Goal: Task Accomplishment & Management: Use online tool/utility

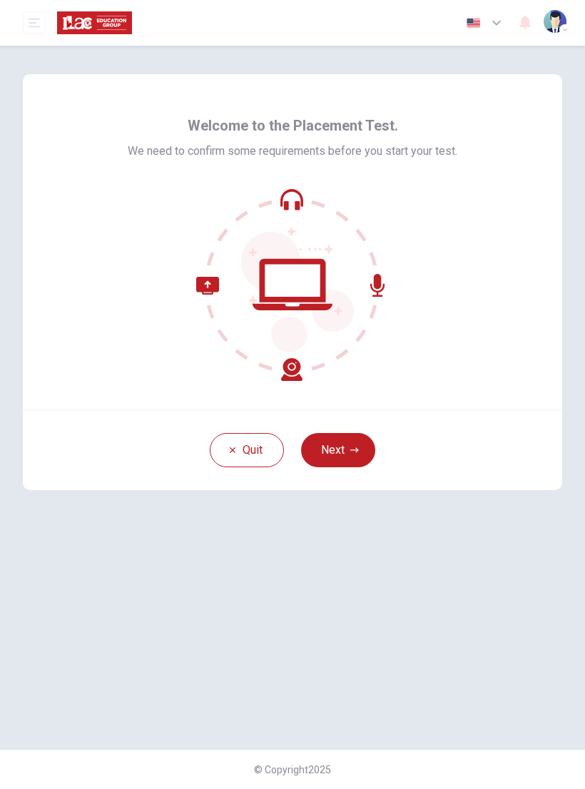
click at [354, 450] on icon "button" at bounding box center [354, 449] width 9 height 5
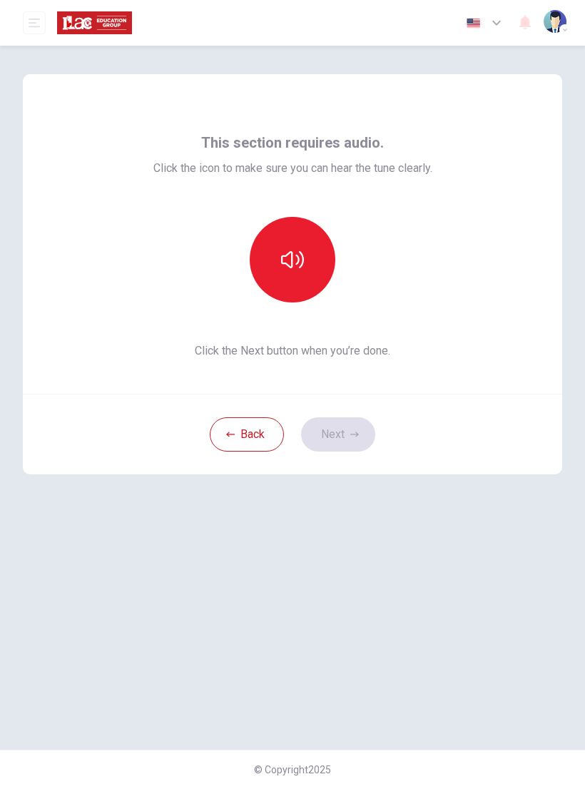
click at [302, 251] on icon "button" at bounding box center [292, 259] width 23 height 23
click at [351, 429] on button "Next" at bounding box center [338, 434] width 74 height 34
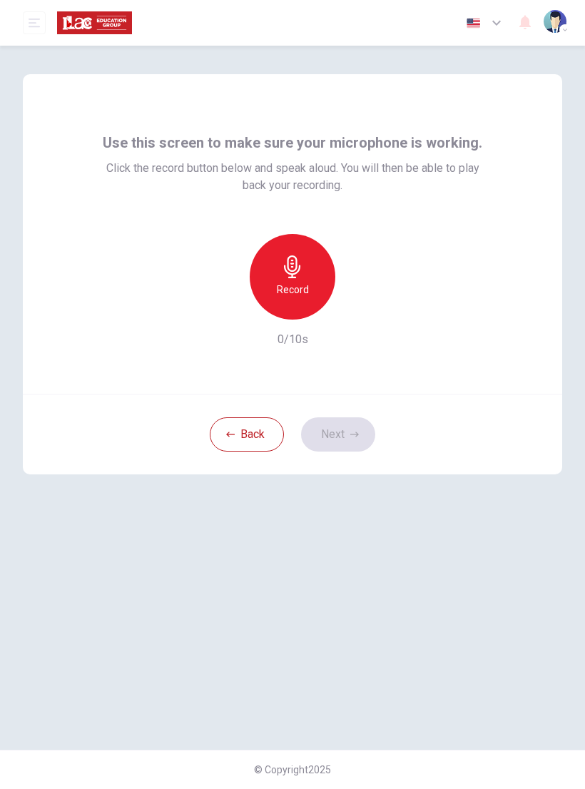
click at [295, 270] on icon "button" at bounding box center [292, 266] width 16 height 23
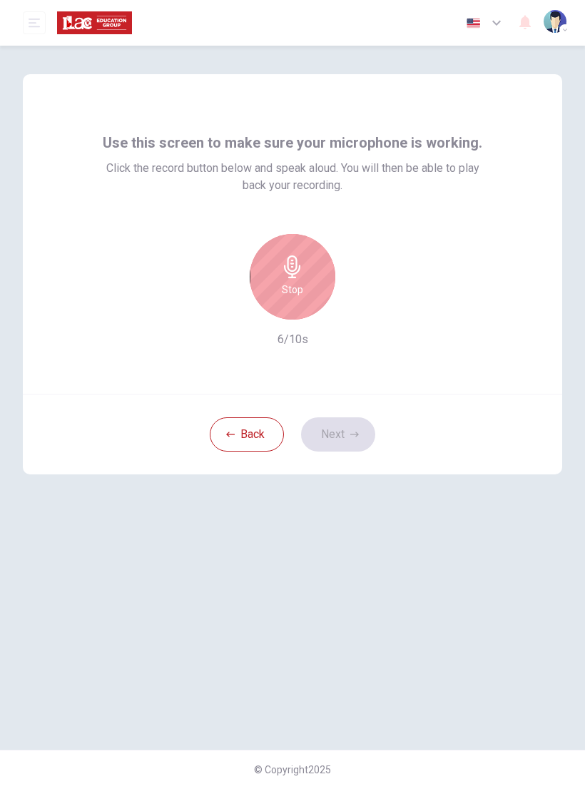
click at [317, 274] on div "Stop" at bounding box center [293, 277] width 86 height 86
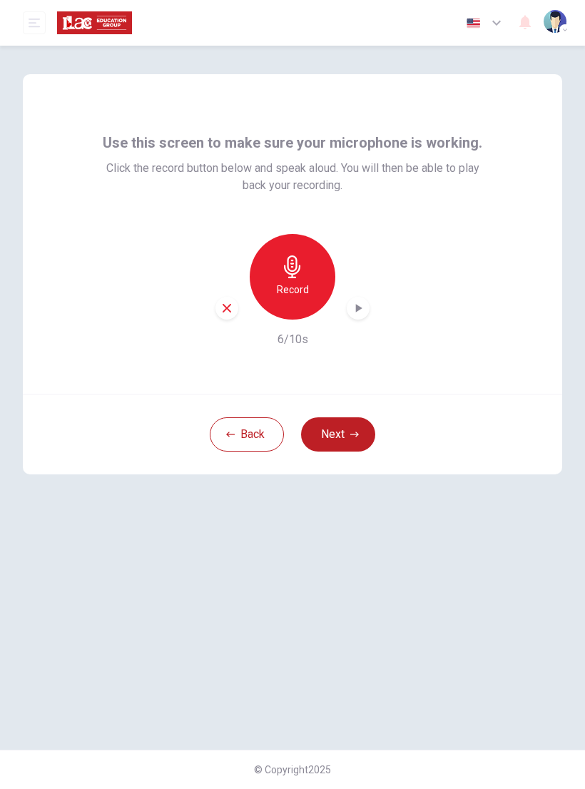
click at [234, 312] on div "button" at bounding box center [226, 308] width 23 height 23
click at [307, 269] on div "Record" at bounding box center [293, 277] width 86 height 86
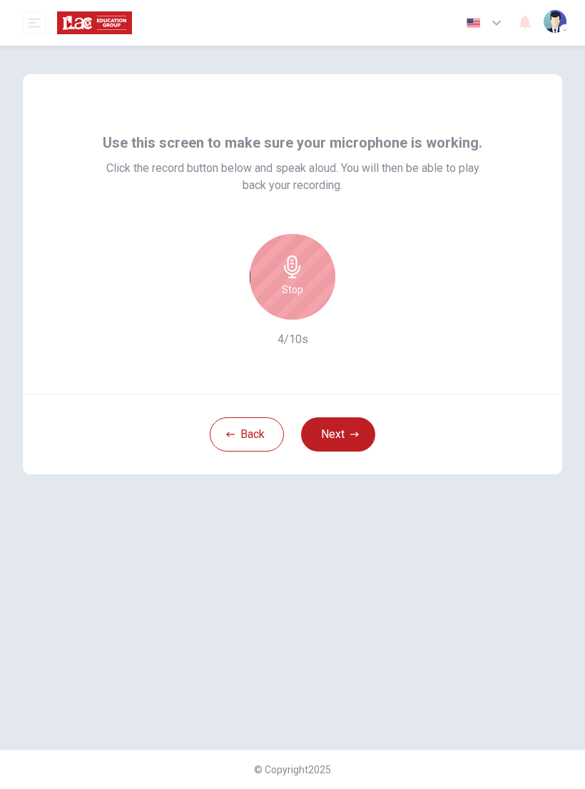
click at [277, 286] on div "Stop" at bounding box center [293, 277] width 86 height 86
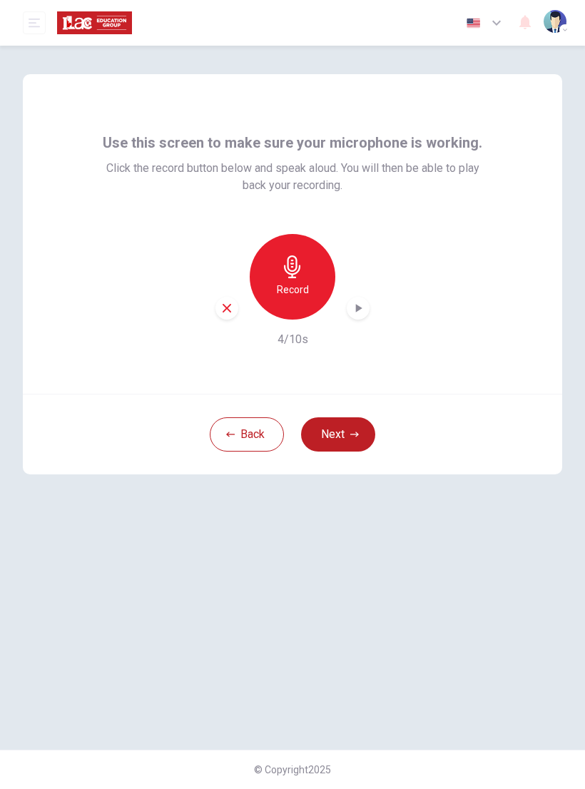
click at [240, 302] on div "Record" at bounding box center [292, 277] width 154 height 86
click at [231, 318] on div "button" at bounding box center [226, 308] width 23 height 23
click at [294, 276] on icon "button" at bounding box center [292, 266] width 23 height 23
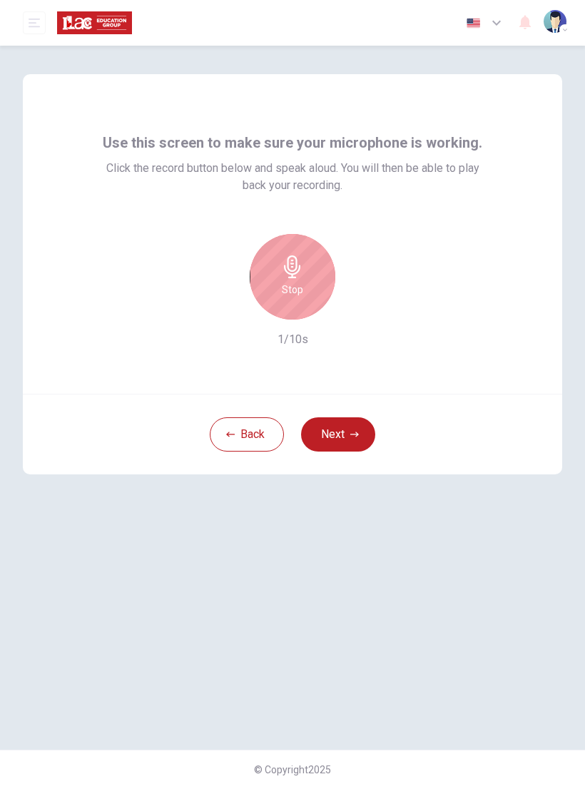
click at [297, 256] on icon "button" at bounding box center [292, 266] width 23 height 23
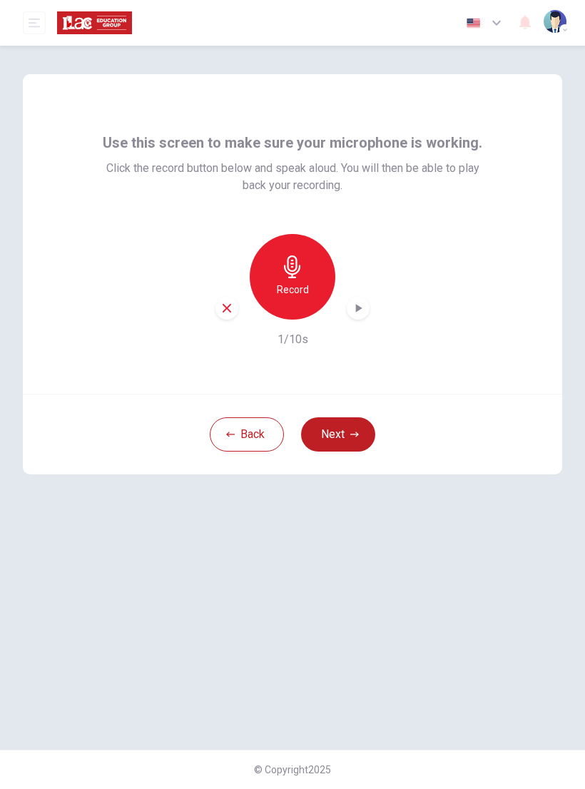
click at [213, 320] on div "Record 1/10s" at bounding box center [292, 291] width 389 height 114
click at [232, 310] on icon "button" at bounding box center [226, 308] width 13 height 13
click at [294, 282] on h6 "Record" at bounding box center [293, 289] width 32 height 17
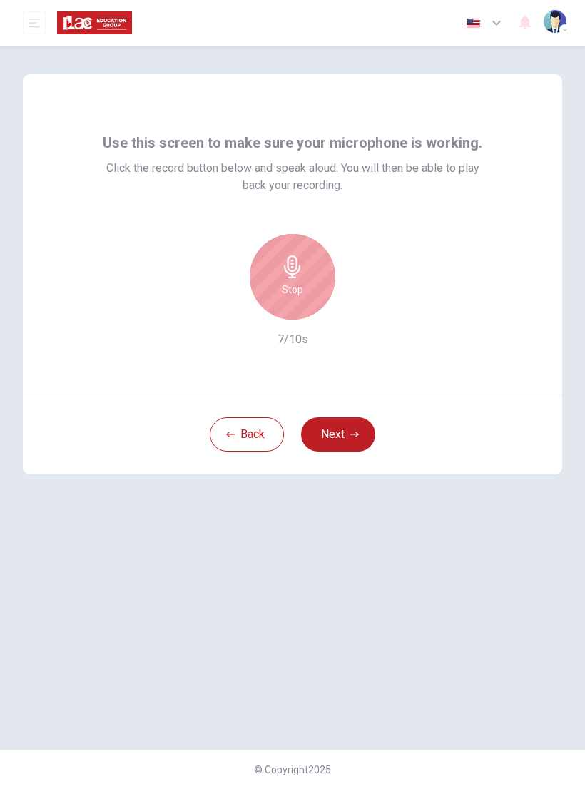
click at [297, 274] on icon "button" at bounding box center [292, 266] width 23 height 23
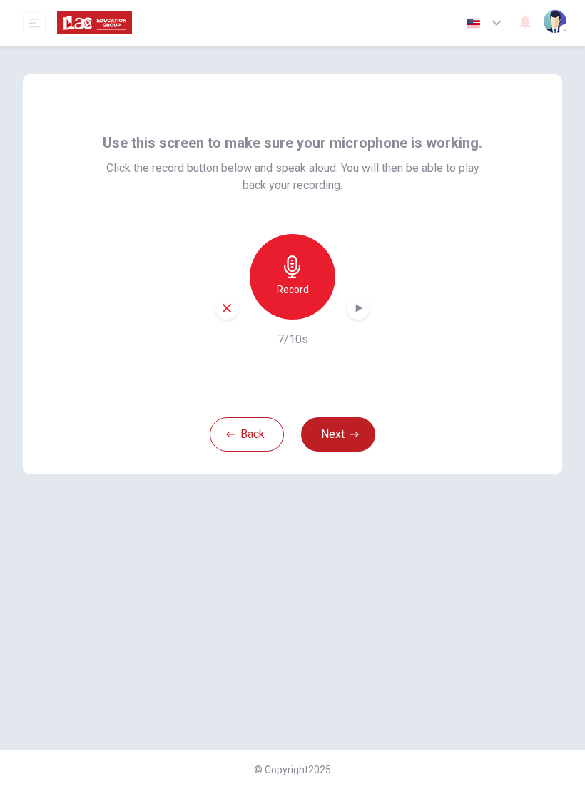
click at [367, 309] on div "button" at bounding box center [357, 308] width 23 height 23
click at [232, 312] on icon "button" at bounding box center [226, 308] width 13 height 13
click at [306, 277] on div "Record" at bounding box center [293, 277] width 86 height 86
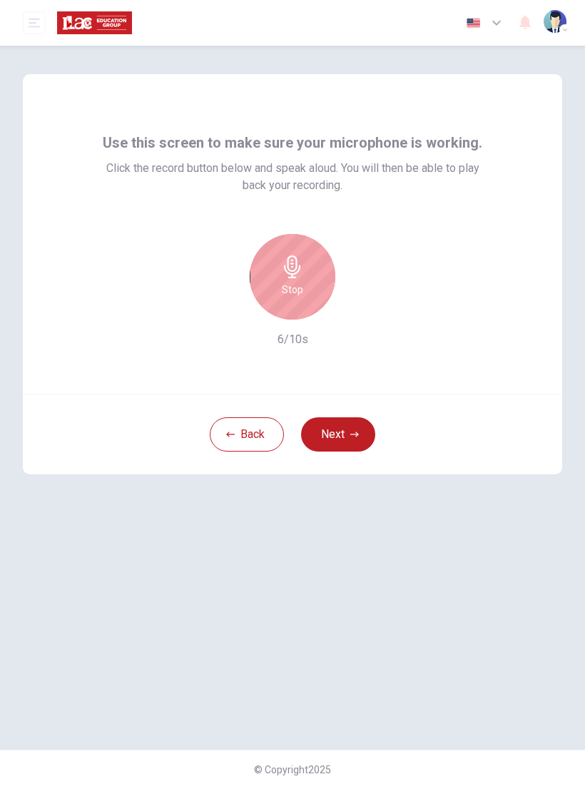
click at [302, 292] on h6 "Stop" at bounding box center [292, 289] width 21 height 17
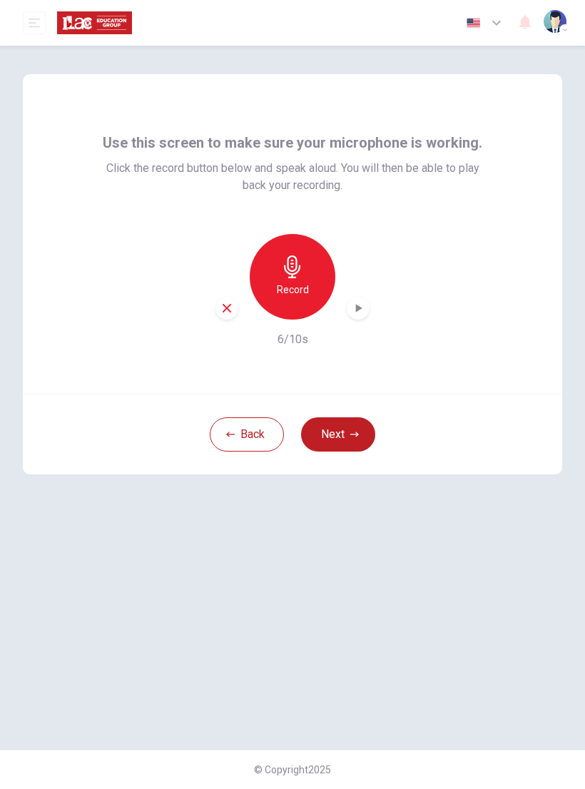
click at [364, 309] on icon "button" at bounding box center [358, 308] width 14 height 14
click at [306, 277] on div "Record" at bounding box center [293, 277] width 86 height 86
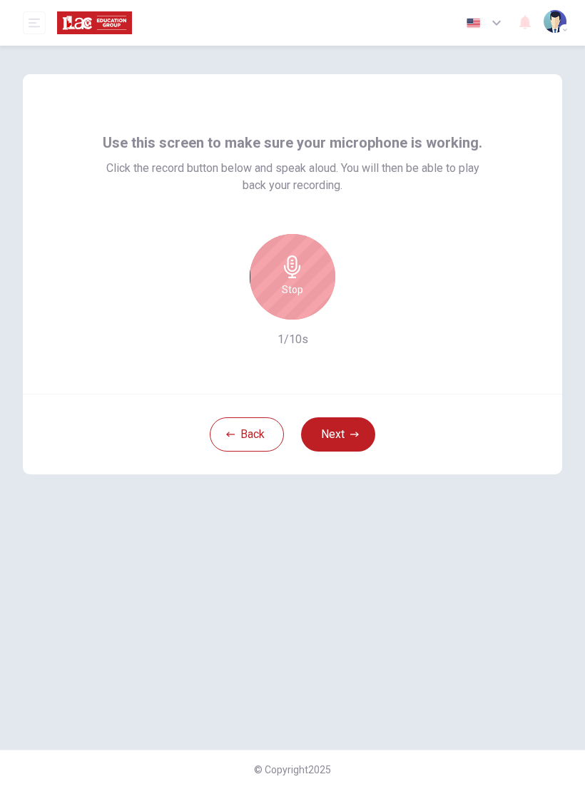
click at [289, 271] on icon "button" at bounding box center [292, 266] width 16 height 23
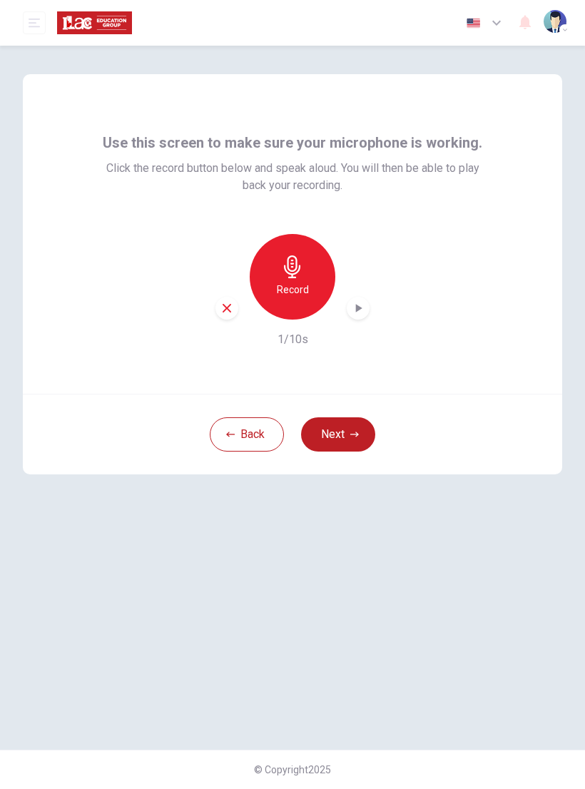
click at [235, 304] on div "button" at bounding box center [226, 308] width 23 height 23
click at [294, 279] on div "Record" at bounding box center [293, 277] width 86 height 86
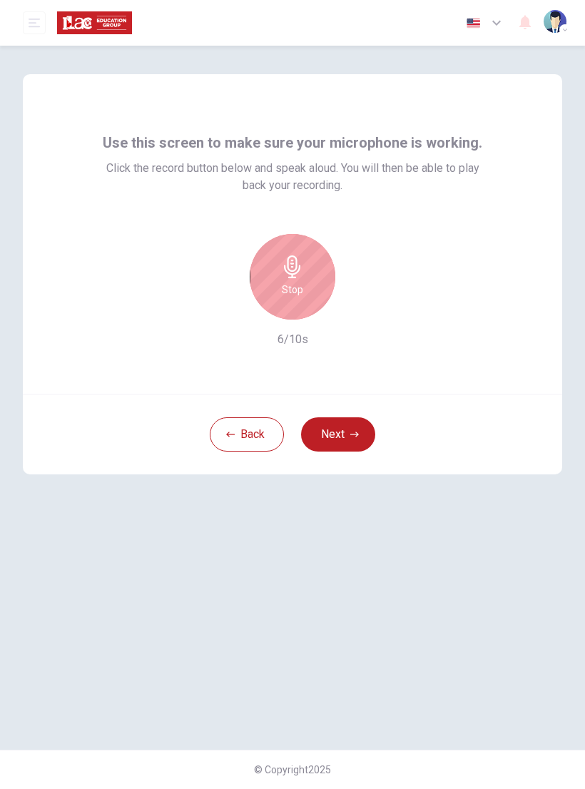
click at [290, 290] on h6 "Stop" at bounding box center [292, 289] width 21 height 17
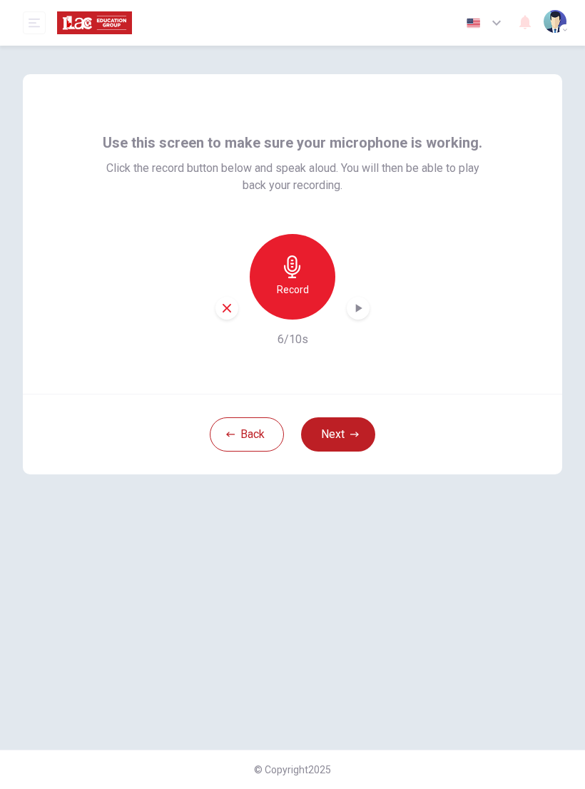
click at [360, 307] on icon "button" at bounding box center [358, 308] width 14 height 14
click at [356, 308] on icon "button" at bounding box center [359, 308] width 6 height 9
click at [227, 304] on icon "button" at bounding box center [226, 308] width 13 height 13
click at [307, 289] on h6 "Record" at bounding box center [293, 289] width 32 height 17
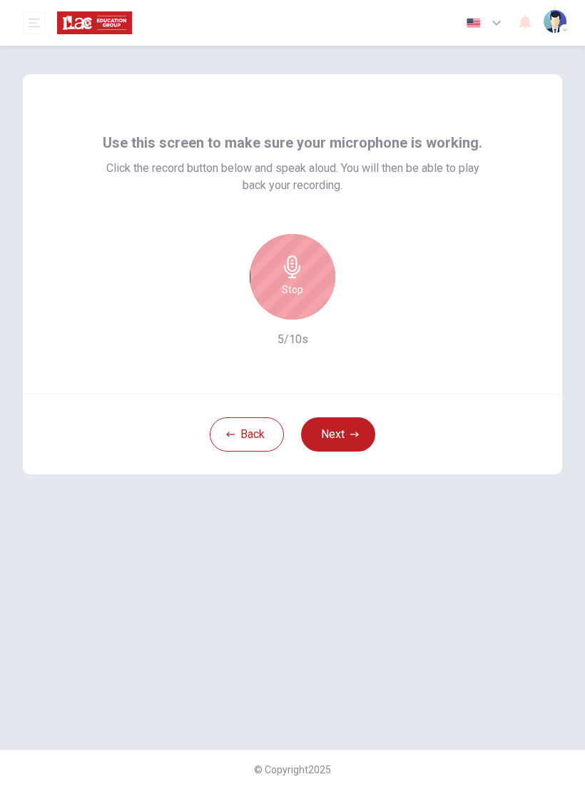
click at [284, 286] on h6 "Stop" at bounding box center [292, 289] width 21 height 17
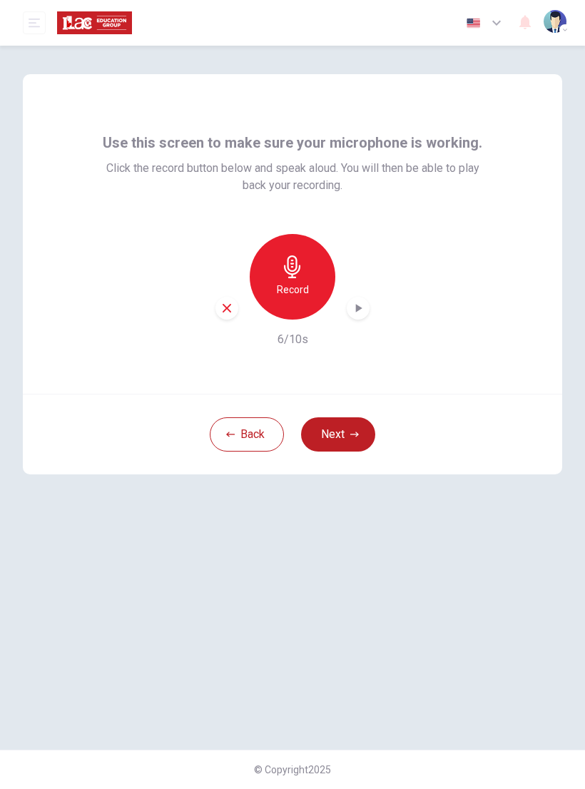
click at [356, 317] on div "button" at bounding box center [357, 308] width 23 height 23
click at [335, 426] on button "Next" at bounding box center [338, 434] width 74 height 34
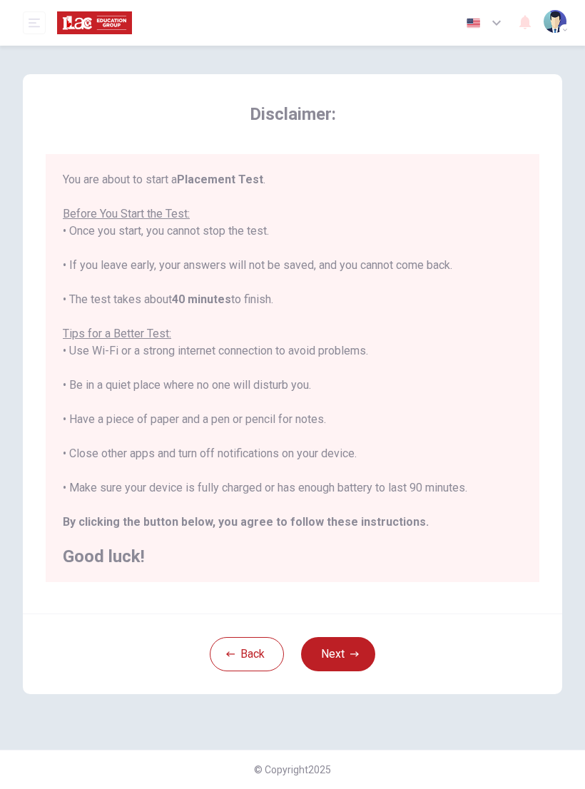
click at [339, 660] on button "Next" at bounding box center [338, 654] width 74 height 34
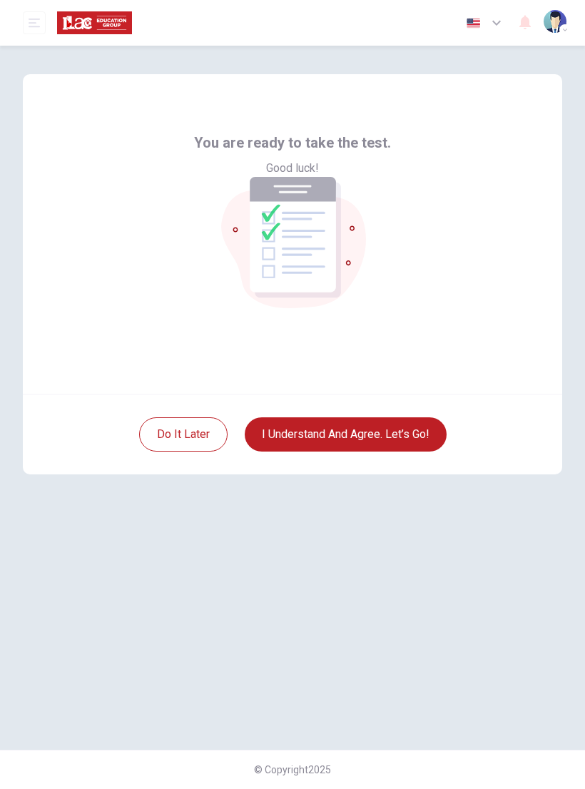
click at [420, 436] on button "I understand and agree. Let’s go!" at bounding box center [346, 434] width 202 height 34
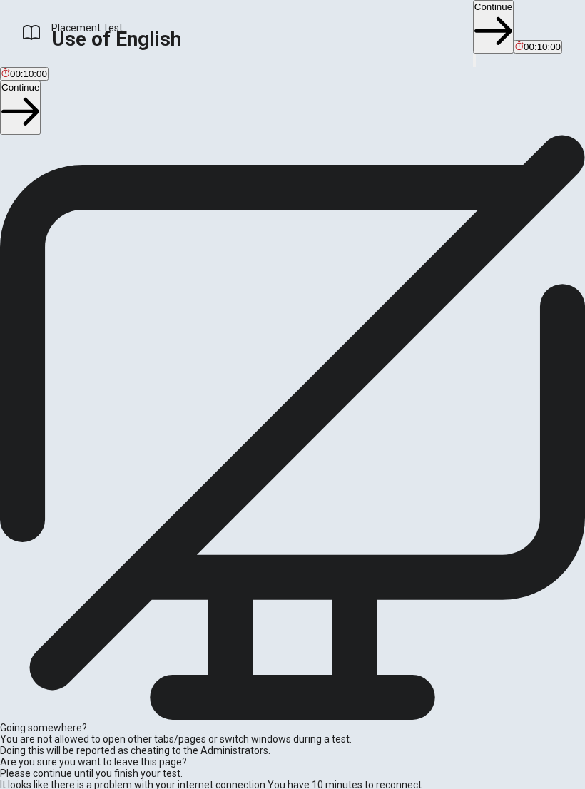
click at [41, 117] on button "Continue" at bounding box center [20, 107] width 41 height 53
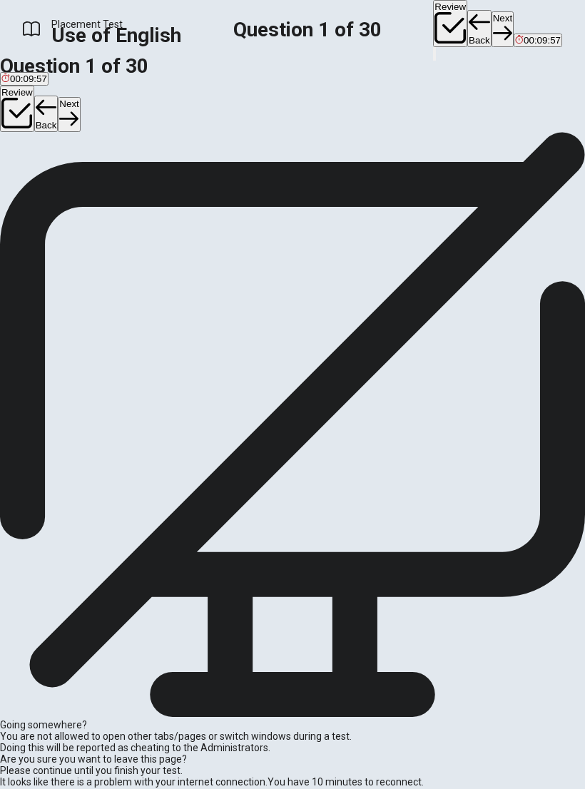
click at [82, 167] on div "D" at bounding box center [75, 161] width 14 height 11
click at [80, 112] on button "Next" at bounding box center [69, 114] width 22 height 35
click at [88, 179] on button "D walks" at bounding box center [75, 167] width 26 height 24
click at [80, 109] on button "Next" at bounding box center [69, 114] width 22 height 35
click at [49, 179] on button "B didn’t" at bounding box center [37, 167] width 26 height 24
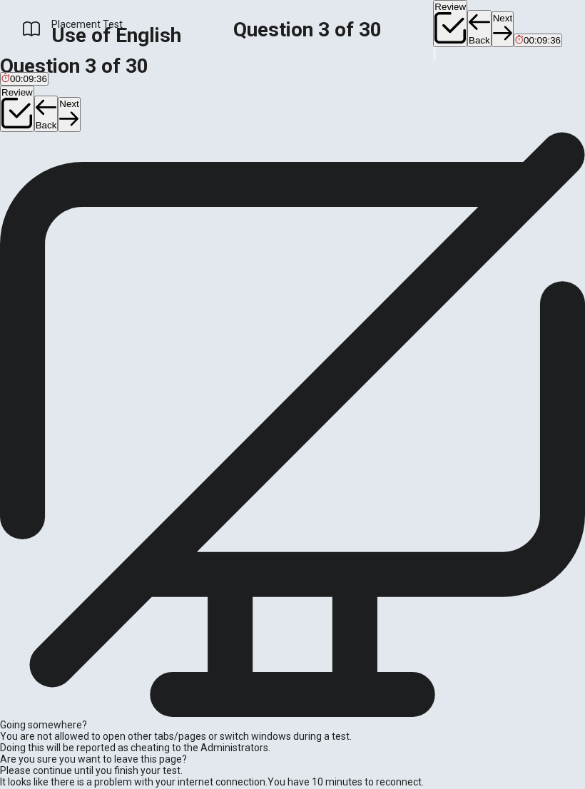
click at [80, 114] on button "Next" at bounding box center [69, 114] width 22 height 35
click at [19, 179] on button "A has" at bounding box center [9, 167] width 19 height 24
click at [80, 115] on button "Next" at bounding box center [69, 114] width 22 height 35
click at [14, 167] on div "A" at bounding box center [7, 161] width 12 height 11
click at [80, 111] on button "Next" at bounding box center [69, 114] width 22 height 35
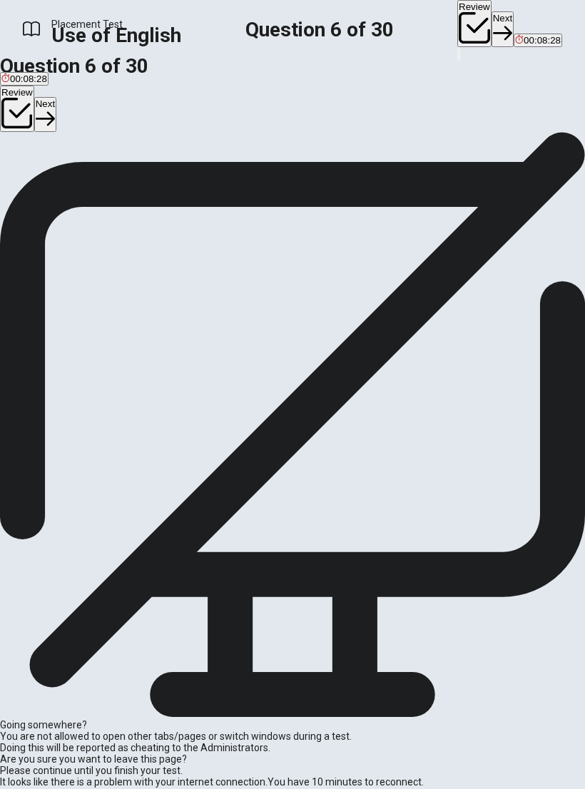
click at [38, 178] on span "drink" at bounding box center [28, 172] width 21 height 11
click at [56, 108] on button "Next" at bounding box center [45, 114] width 22 height 35
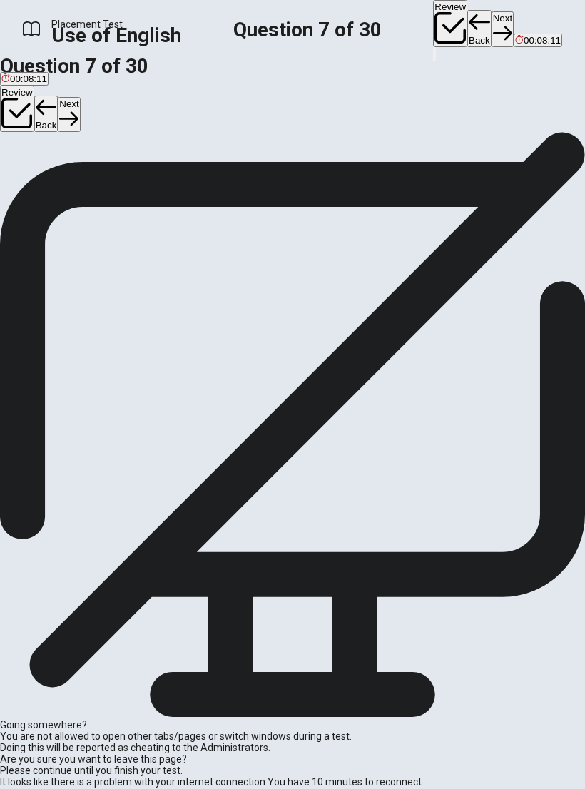
click at [76, 178] on span "eat" at bounding box center [70, 172] width 14 height 11
click at [80, 109] on button "Next" at bounding box center [69, 114] width 22 height 35
click at [33, 178] on span "will buy" at bounding box center [16, 172] width 31 height 11
click at [80, 110] on button "Next" at bounding box center [69, 114] width 22 height 35
click at [105, 178] on span "cooks" at bounding box center [92, 172] width 25 height 11
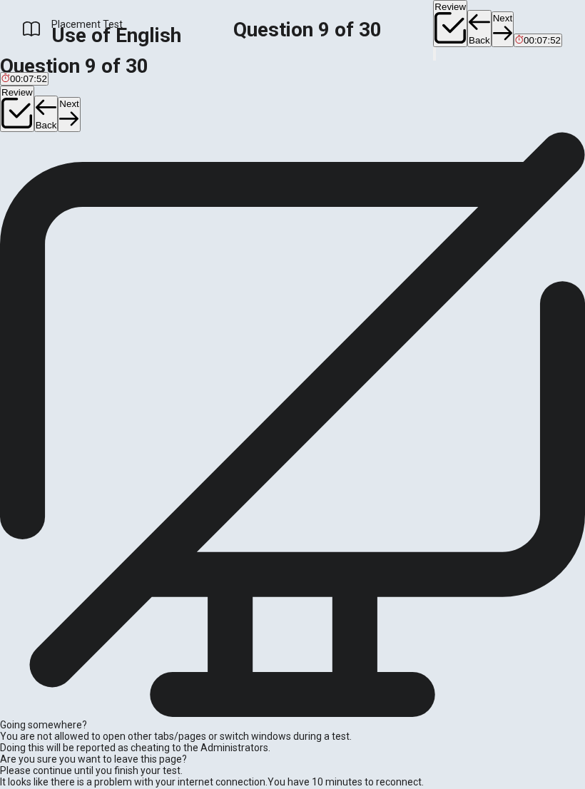
click at [78, 109] on icon "button" at bounding box center [68, 118] width 19 height 19
click at [56, 178] on span "hospital" at bounding box center [39, 172] width 33 height 11
click at [80, 111] on button "Next" at bounding box center [69, 114] width 22 height 35
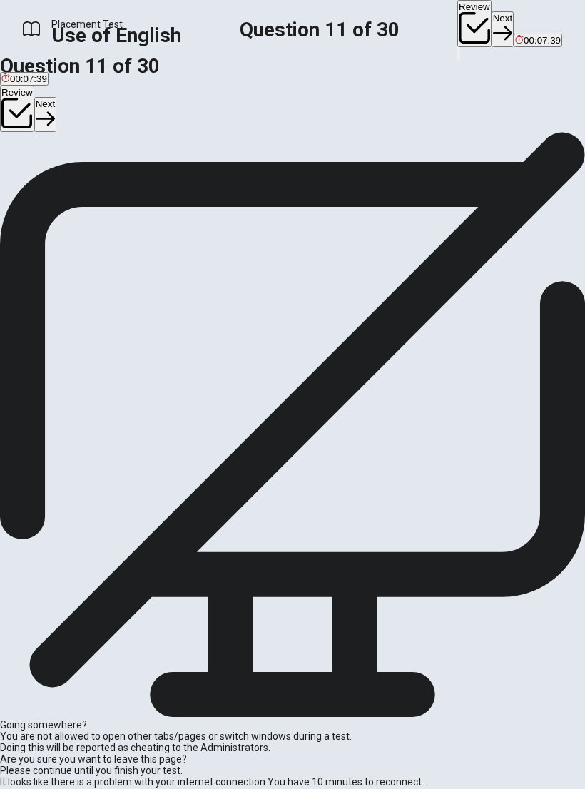
click at [35, 178] on span "unusual" at bounding box center [18, 172] width 34 height 11
click at [56, 103] on button "Next" at bounding box center [45, 114] width 22 height 35
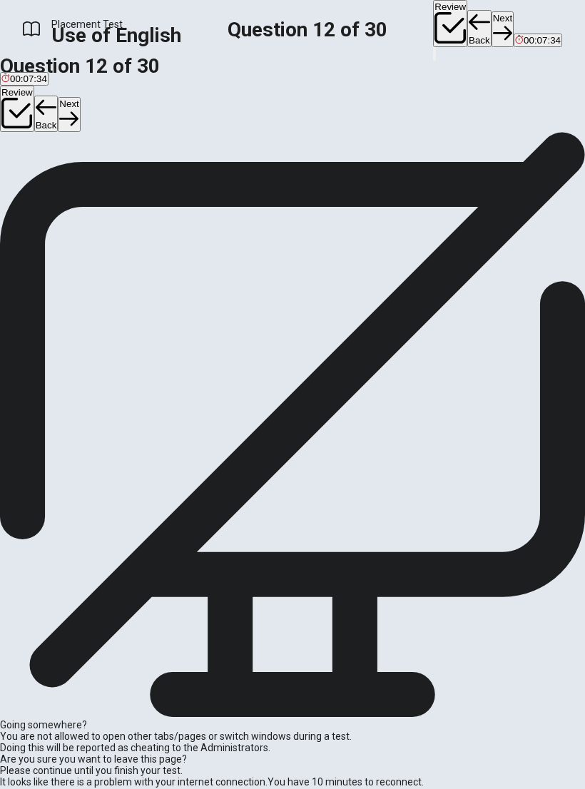
click at [158, 179] on button "D pharmacist" at bounding box center [132, 167] width 49 height 24
click at [80, 111] on button "Next" at bounding box center [69, 114] width 22 height 35
click at [140, 178] on span "was cooking" at bounding box center [114, 172] width 52 height 11
click at [80, 115] on button "Next" at bounding box center [69, 114] width 22 height 35
click at [21, 179] on button "B at" at bounding box center [15, 167] width 11 height 24
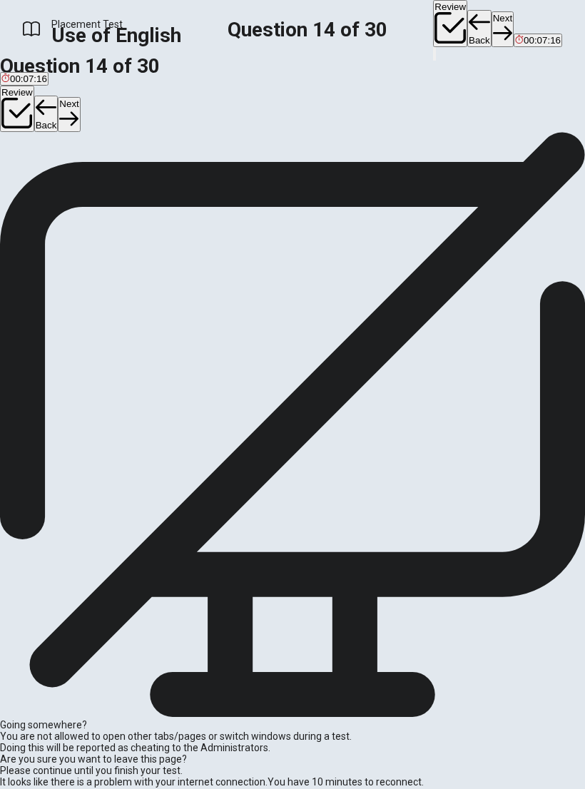
click at [80, 111] on button "Next" at bounding box center [69, 114] width 22 height 35
click at [61, 178] on span "Have" at bounding box center [49, 172] width 22 height 11
click at [80, 113] on button "Next" at bounding box center [69, 114] width 22 height 35
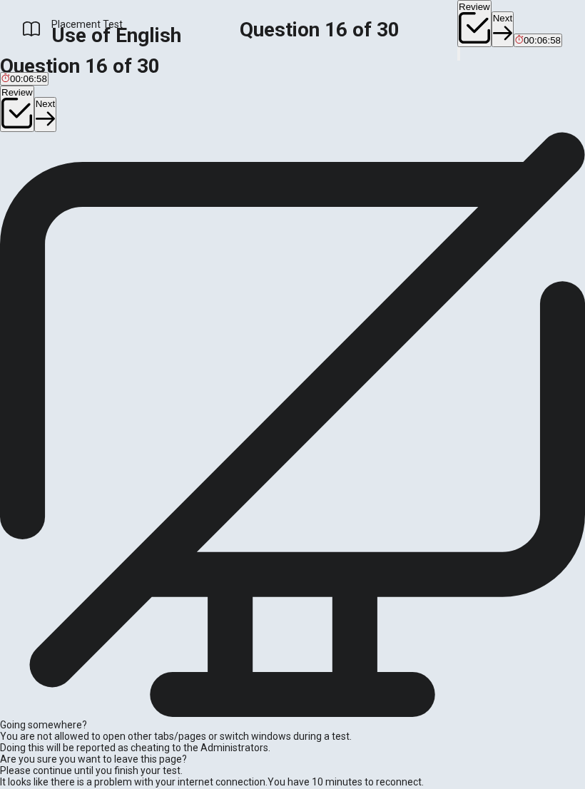
click at [53, 178] on span "visited" at bounding box center [39, 172] width 27 height 11
click at [56, 111] on button "Next" at bounding box center [45, 114] width 22 height 35
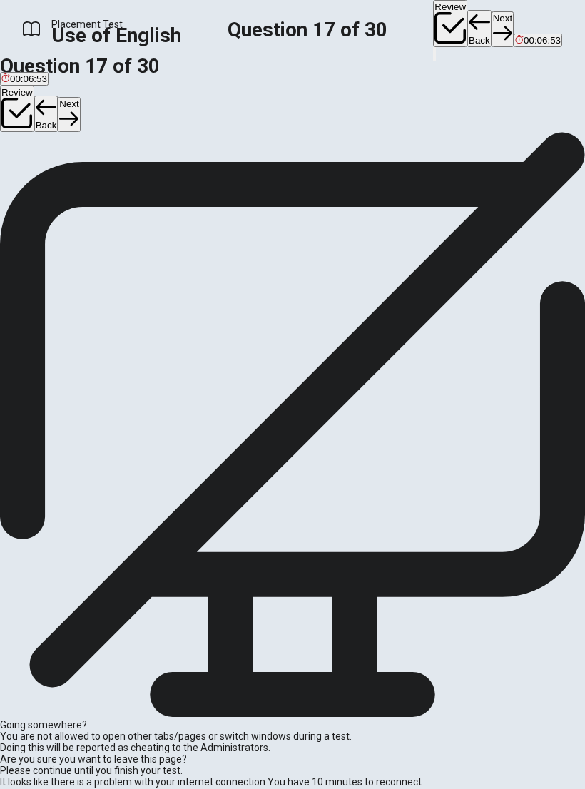
click at [58, 114] on button "Back" at bounding box center [46, 114] width 24 height 37
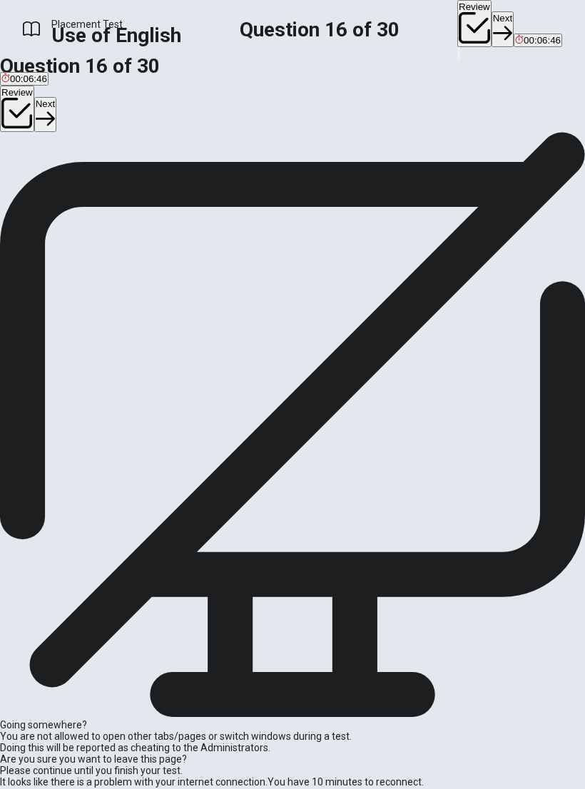
click at [56, 115] on button "Next" at bounding box center [45, 114] width 22 height 35
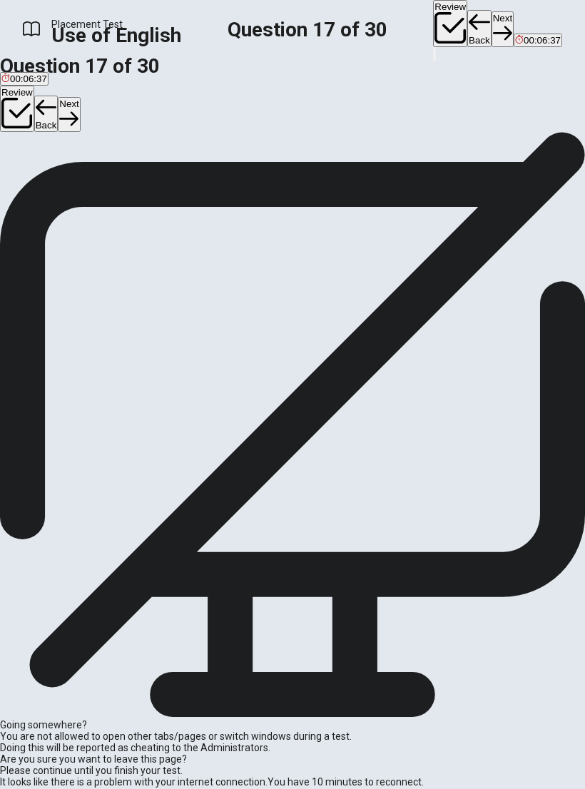
click at [111, 179] on button "D hadn’t" at bounding box center [97, 167] width 29 height 24
click at [80, 111] on button "Next" at bounding box center [69, 114] width 22 height 35
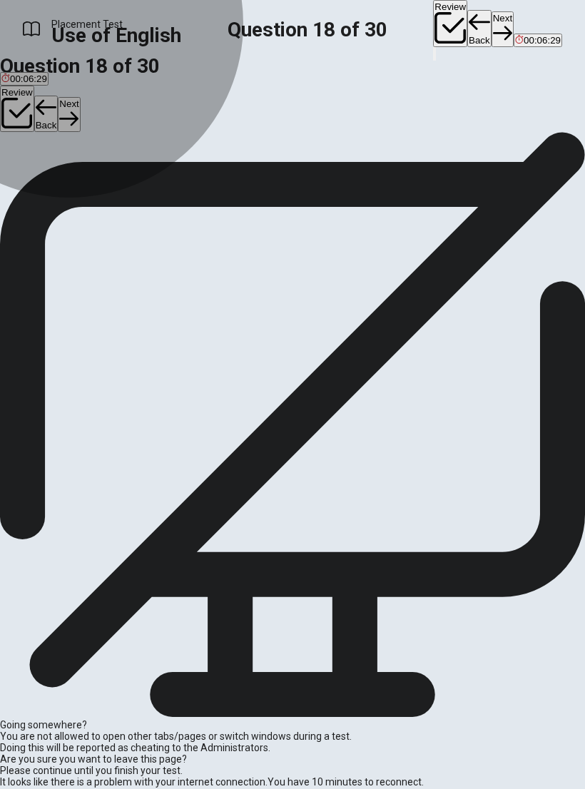
click at [63, 178] on span "generous" at bounding box center [44, 172] width 40 height 11
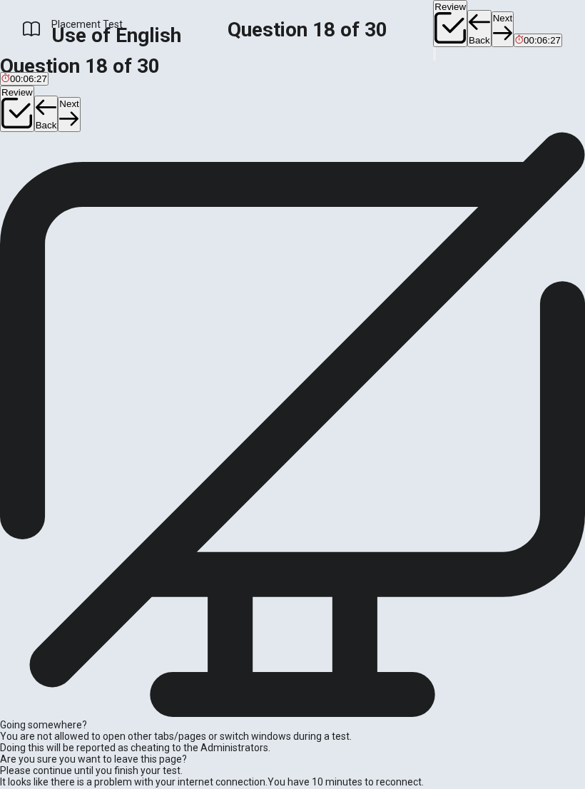
click at [80, 111] on button "Next" at bounding box center [69, 114] width 22 height 35
click at [75, 178] on span "across" at bounding box center [61, 172] width 28 height 11
click at [80, 111] on button "Next" at bounding box center [69, 114] width 22 height 35
click at [110, 178] on span "intelligent" at bounding box center [90, 172] width 40 height 11
click at [80, 110] on button "Next" at bounding box center [69, 114] width 22 height 35
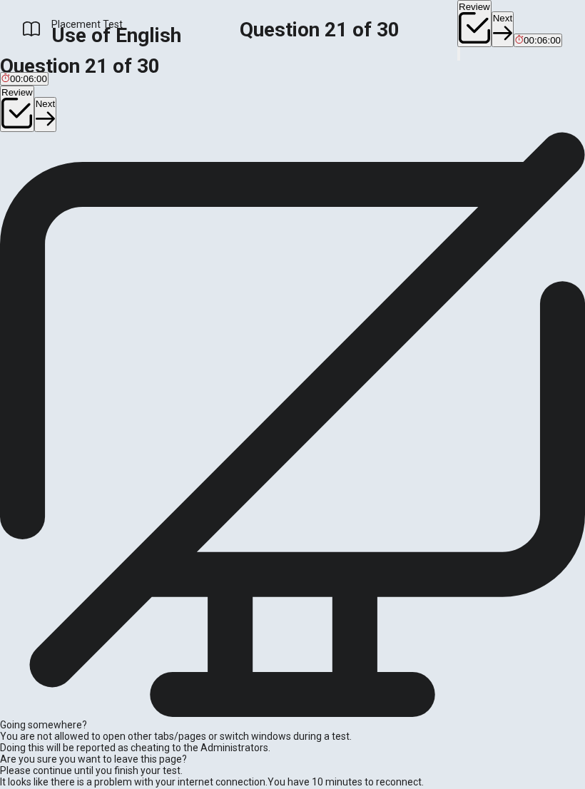
click at [37, 179] on button "B had" at bounding box center [28, 167] width 19 height 24
click at [56, 116] on button "Next" at bounding box center [45, 114] width 22 height 35
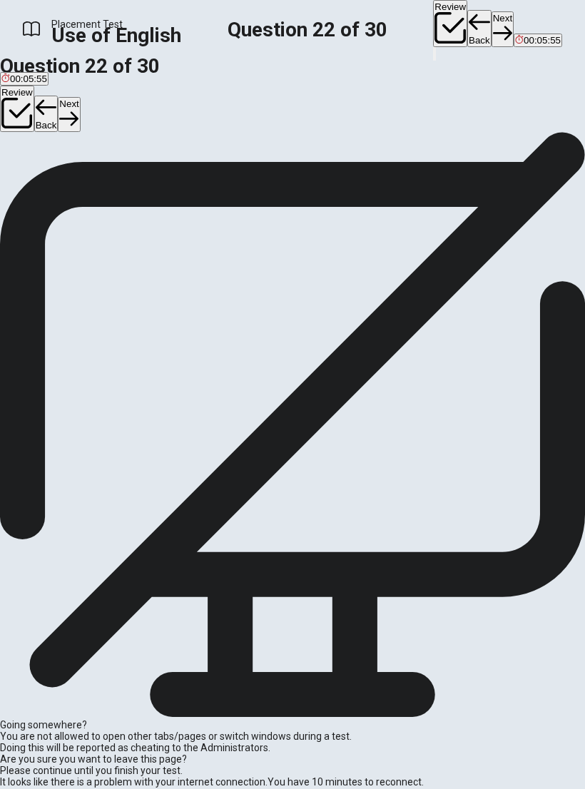
click at [120, 179] on button "C remove it" at bounding box center [99, 167] width 42 height 24
click at [80, 101] on button "Next" at bounding box center [69, 114] width 22 height 35
click at [31, 167] on div "A" at bounding box center [15, 161] width 29 height 11
click at [80, 106] on button "Next" at bounding box center [69, 114] width 22 height 35
click at [17, 178] on span "has" at bounding box center [9, 172] width 16 height 11
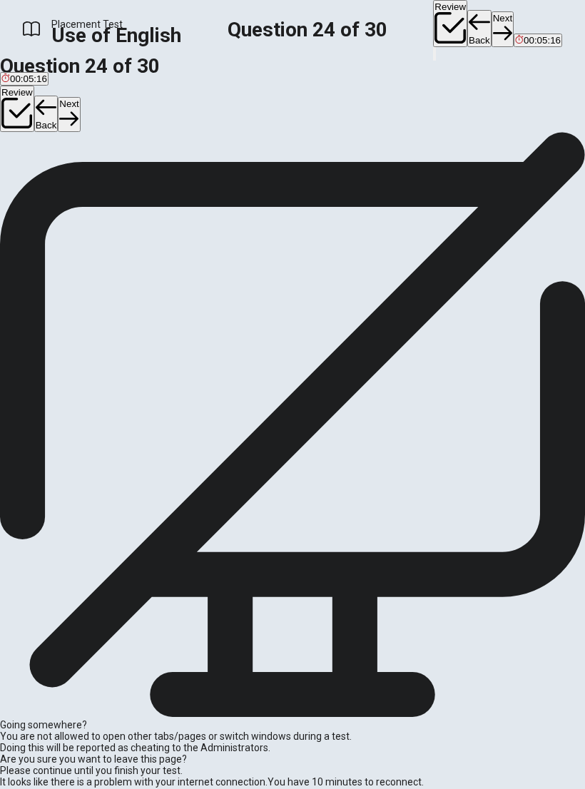
click at [80, 120] on button "Next" at bounding box center [69, 114] width 22 height 35
click at [130, 179] on button "D suggest" at bounding box center [112, 167] width 36 height 24
click at [80, 106] on button "Next" at bounding box center [69, 114] width 22 height 35
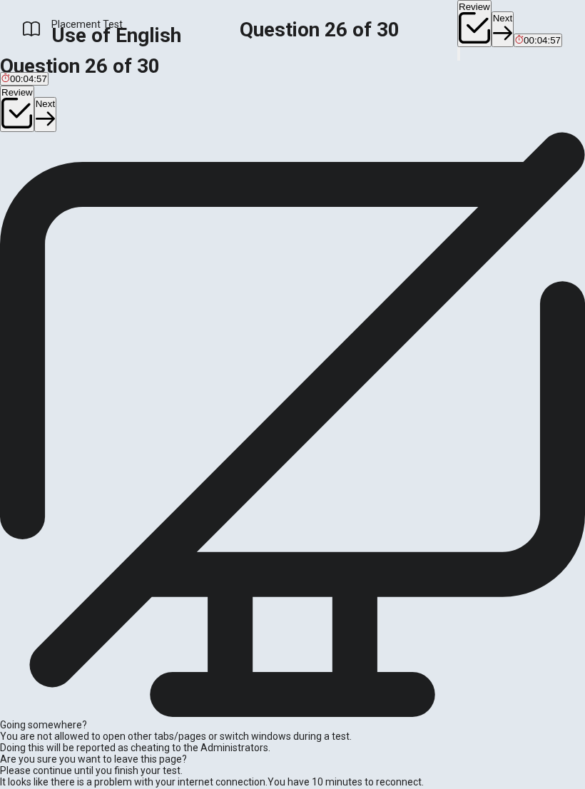
click at [60, 179] on button "C had" at bounding box center [50, 167] width 19 height 24
click at [56, 110] on button "Next" at bounding box center [45, 114] width 22 height 35
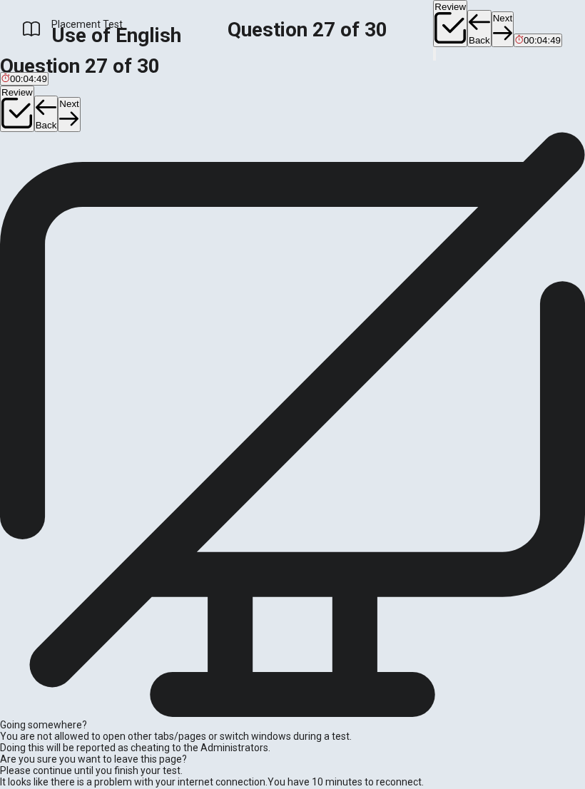
click at [34, 179] on button "A prevent" at bounding box center [17, 167] width 34 height 24
click at [80, 116] on button "Next" at bounding box center [69, 114] width 22 height 35
click at [31, 179] on button "A arrives" at bounding box center [15, 167] width 31 height 24
click at [80, 119] on button "Next" at bounding box center [69, 114] width 22 height 35
click at [98, 178] on span "had" at bounding box center [91, 172] width 16 height 11
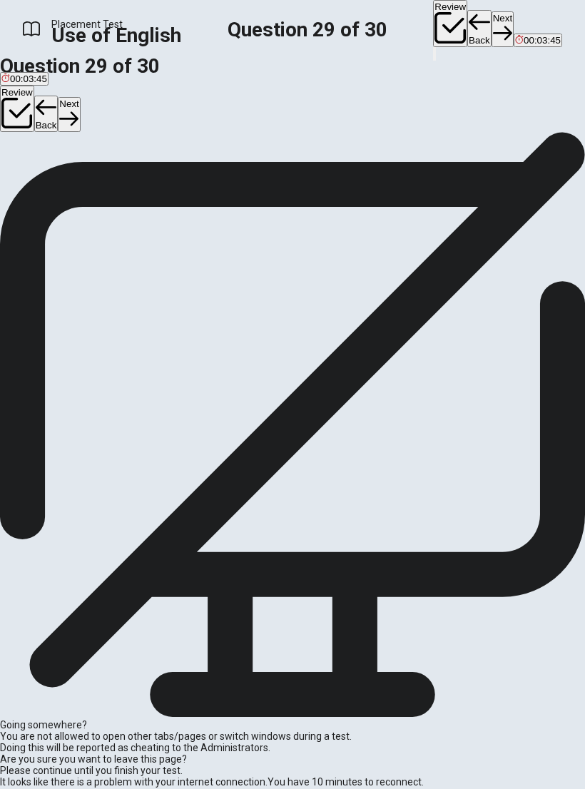
click at [80, 117] on button "Next" at bounding box center [69, 114] width 22 height 35
click at [93, 179] on button "C would go" at bounding box center [73, 167] width 41 height 24
click at [78, 111] on icon "button" at bounding box center [68, 118] width 19 height 19
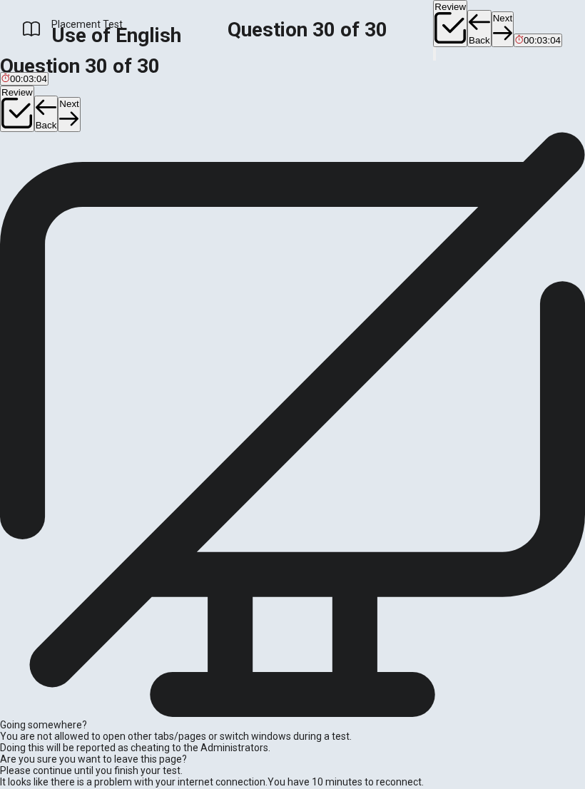
click at [34, 114] on button "Review" at bounding box center [17, 109] width 34 height 47
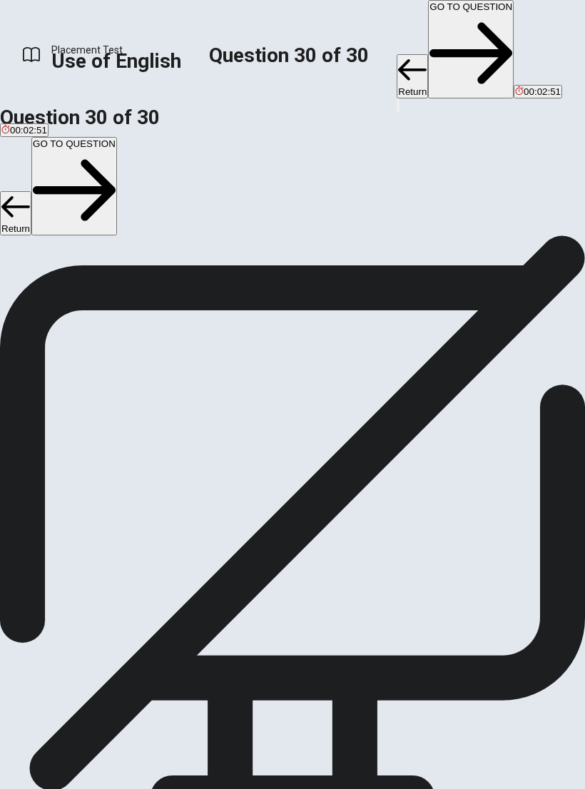
click at [117, 137] on button "GO TO QUESTION" at bounding box center [74, 186] width 86 height 98
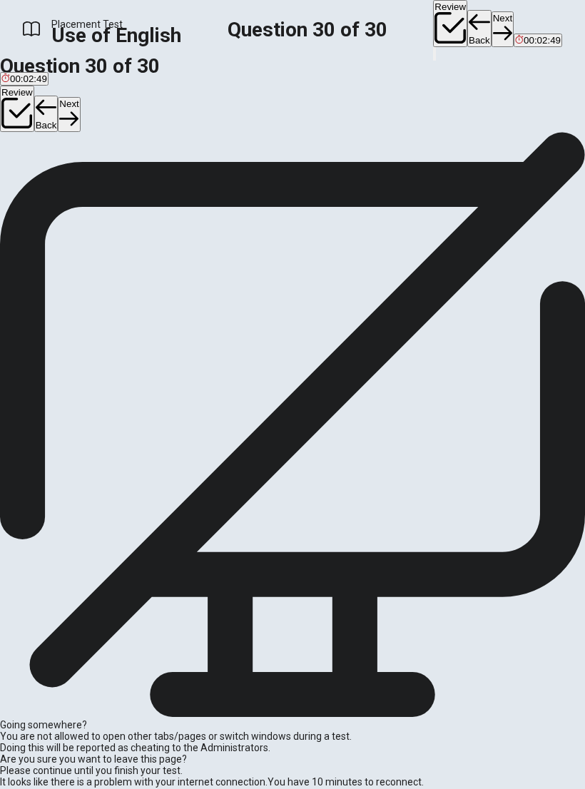
click at [80, 108] on button "Next" at bounding box center [69, 114] width 22 height 35
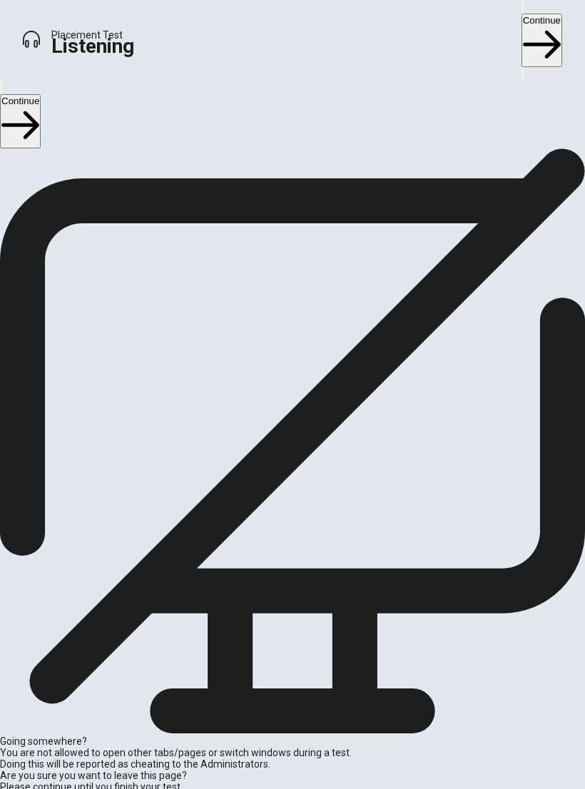
click at [428, 308] on div "Listening Instructions There are 3 audio clips in this section. Each clip has 5…" at bounding box center [292, 228] width 585 height 160
click at [39, 114] on icon "button" at bounding box center [20, 125] width 38 height 38
click at [9, 158] on input "checkbox" at bounding box center [4, 152] width 9 height 9
checkbox input "true"
type input "22"
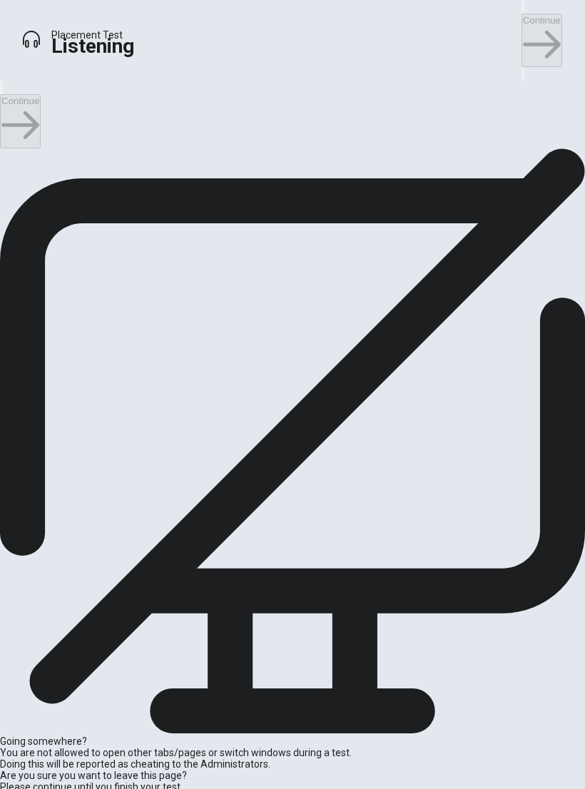
click at [9, 158] on input "checkbox" at bounding box center [4, 152] width 9 height 9
checkbox input "false"
click at [75, 277] on div "B" at bounding box center [65, 271] width 45 height 11
click at [269, 383] on button "D Helping kids with homework and activities" at bounding box center [270, 371] width 178 height 24
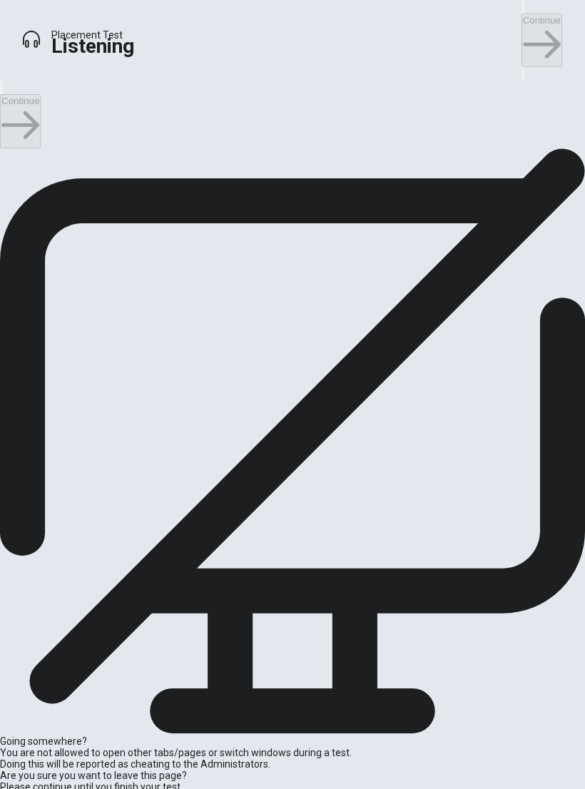
scroll to position [-1, 0]
click at [134, 242] on button "C Online" at bounding box center [138, 229] width 31 height 24
click at [264, 336] on button "C Joining her volunteer program" at bounding box center [214, 324] width 129 height 24
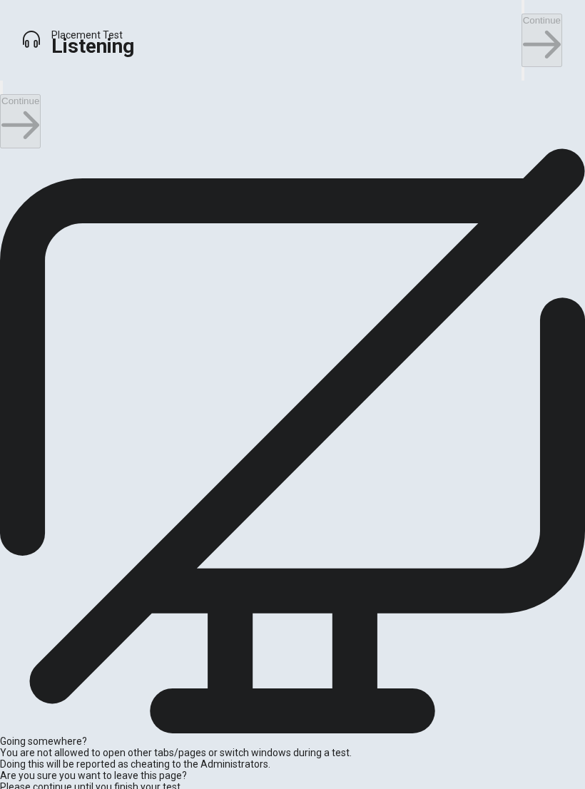
click at [184, 430] on button "B At the [GEOGRAPHIC_DATA]" at bounding box center [119, 418] width 129 height 24
click at [41, 108] on button "Continue" at bounding box center [20, 120] width 41 height 53
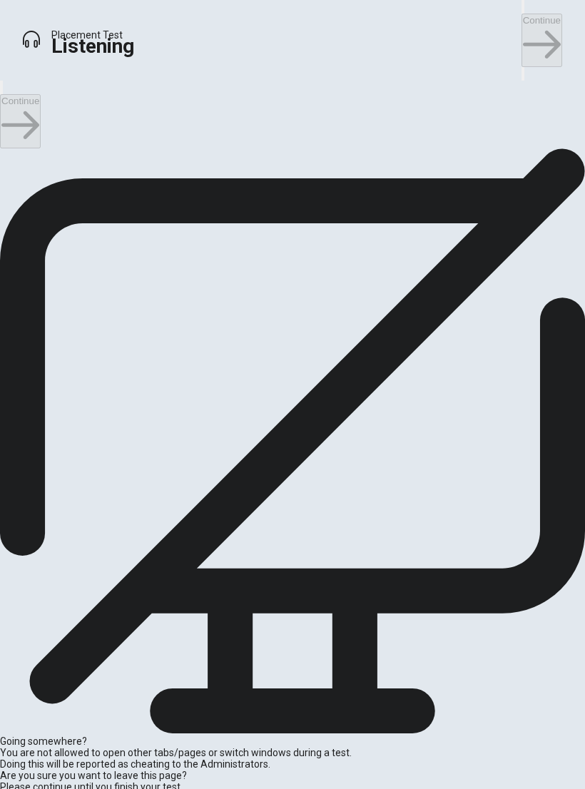
scroll to position [214, 0]
click at [334, 289] on button "D Creating a timeline with mini-deadlines" at bounding box center [416, 276] width 165 height 24
click at [284, 334] on span "He has outlined his section but hasn’t drafted it yet" at bounding box center [232, 329] width 212 height 11
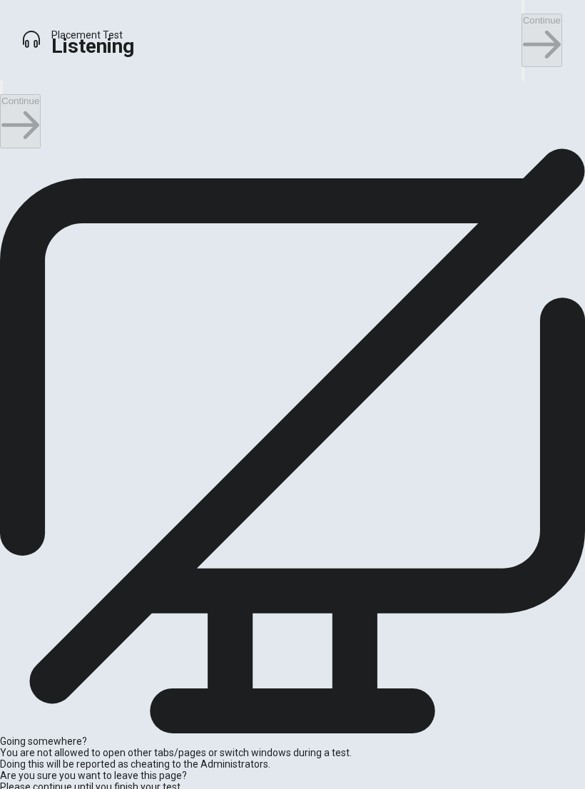
click at [168, 406] on span "Combine them and review the structure" at bounding box center [84, 400] width 166 height 11
click at [33, 242] on button "A [DATE]" at bounding box center [16, 229] width 33 height 24
click at [180, 453] on span "Unequal contribution from group members" at bounding box center [90, 447] width 178 height 11
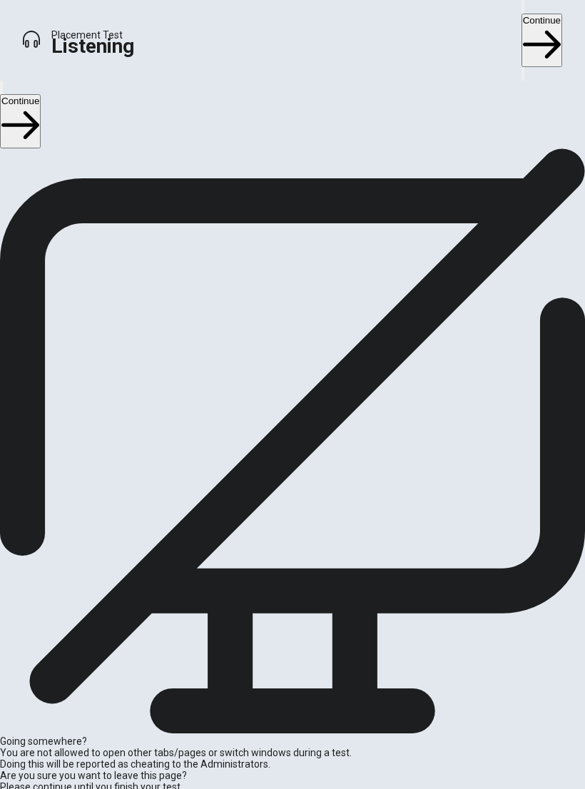
scroll to position [0, 0]
click at [41, 110] on button "Continue" at bounding box center [20, 120] width 41 height 53
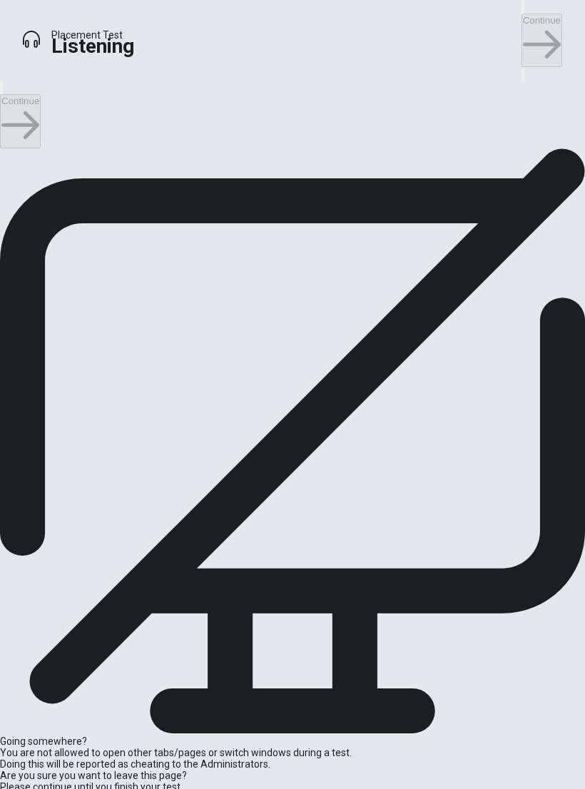
type input "13"
checkbox input "true"
type input "14"
click at [9, 158] on input "checkbox" at bounding box center [4, 152] width 9 height 9
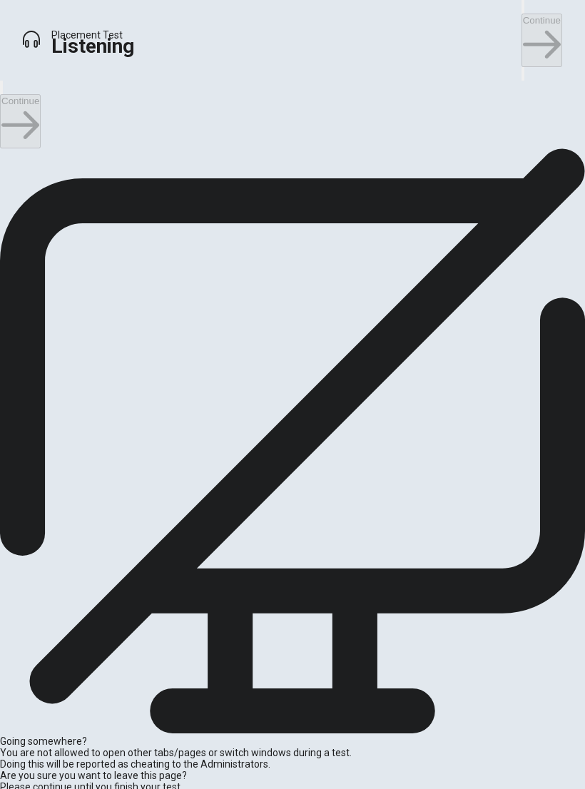
scroll to position [0, 0]
click at [9, 158] on input "checkbox" at bounding box center [4, 152] width 9 height 9
checkbox input "true"
type input "16"
click at [9, 158] on input "checkbox" at bounding box center [4, 152] width 9 height 9
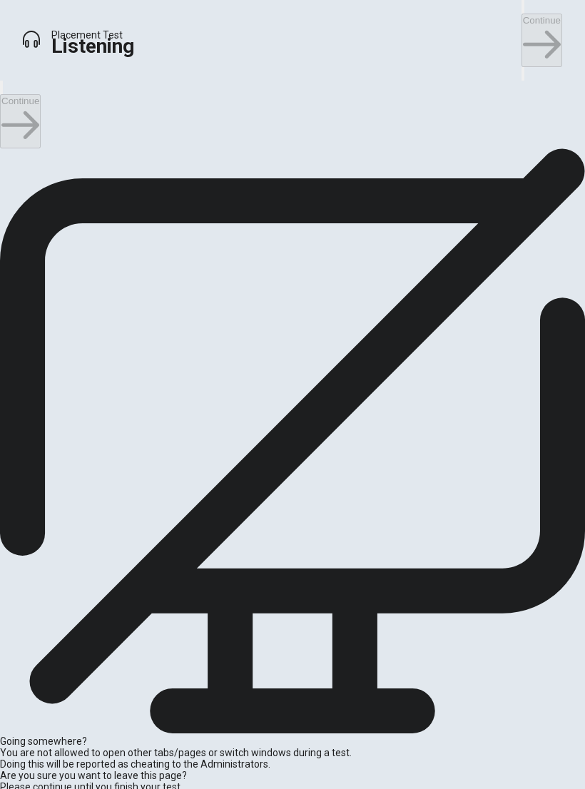
checkbox input "false"
click at [219, 312] on span "Finalizing the email campaign" at bounding box center [258, 306] width 125 height 11
click at [265, 240] on span "Incorporating live Q&A sessions and behind-the-scenes videos" at bounding box center [133, 235] width 264 height 11
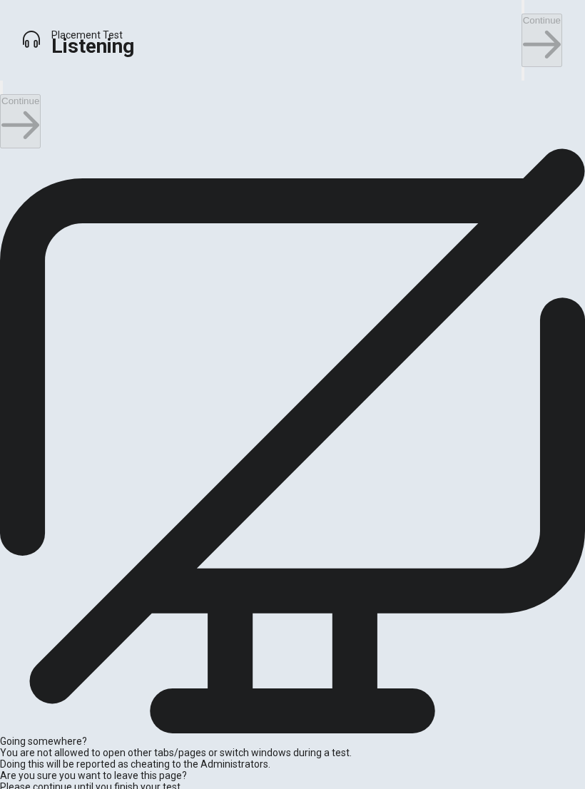
scroll to position [595, 0]
click at [102, 360] on button "A Collaborating with them" at bounding box center [51, 348] width 102 height 24
click at [131, 407] on button "D [DATE]" at bounding box center [114, 395] width 33 height 24
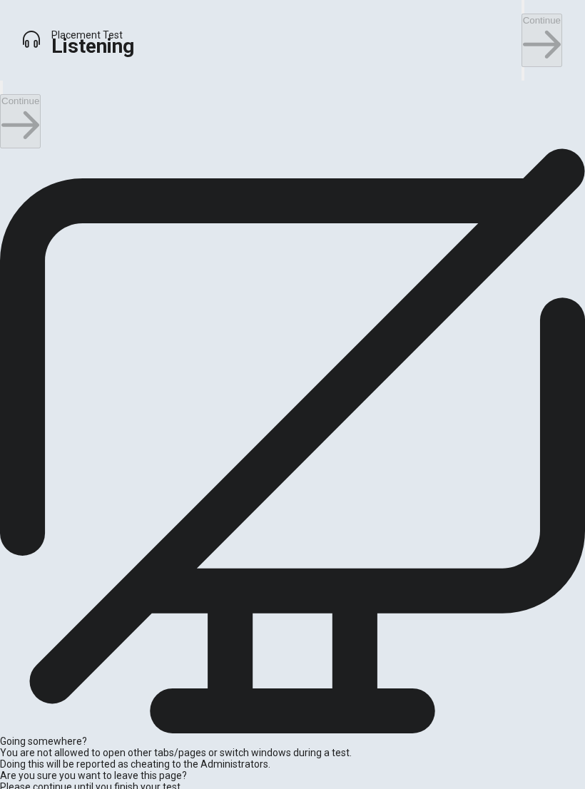
click at [226, 453] on span "The social media content" at bounding box center [279, 447] width 106 height 11
click at [322, 313] on button "D Contacting influencers" at bounding box center [370, 301] width 97 height 24
click at [41, 113] on button "Continue" at bounding box center [20, 120] width 41 height 53
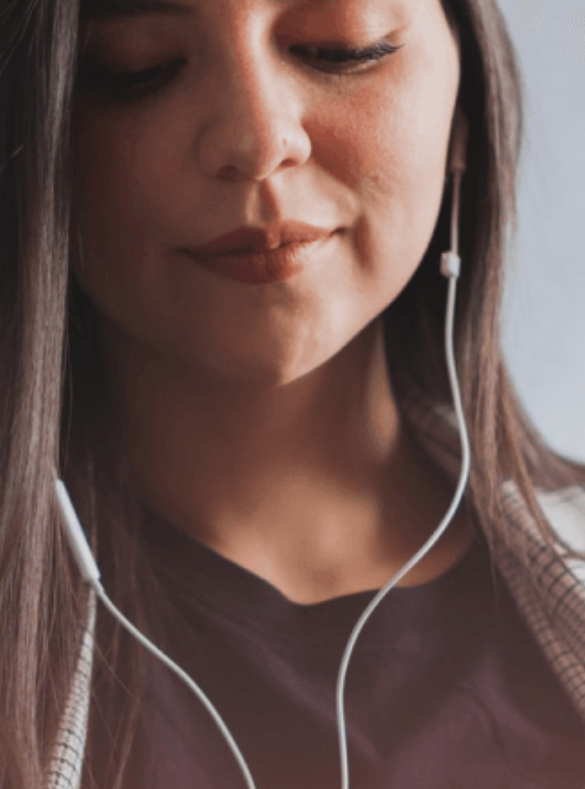
scroll to position [61, 0]
click at [41, 113] on button "Continue" at bounding box center [20, 120] width 41 height 53
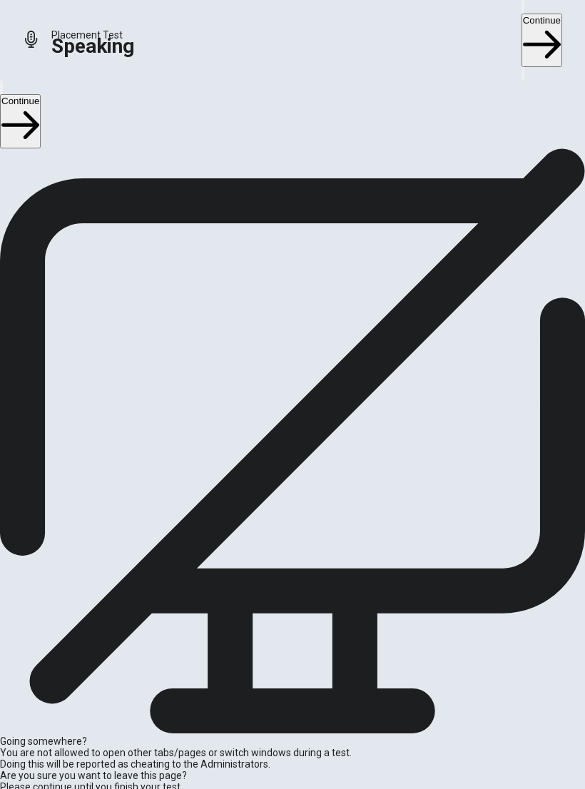
click at [306, 398] on icon at bounding box center [292, 375] width 46 height 46
click at [309, 294] on div at bounding box center [292, 274] width 38 height 41
click at [273, 308] on button "Record Again" at bounding box center [274, 301] width 3 height 14
click at [297, 423] on div "Stop Recording" at bounding box center [292, 342] width 46 height 162
click at [279, 308] on button "Play Audio" at bounding box center [277, 301] width 3 height 14
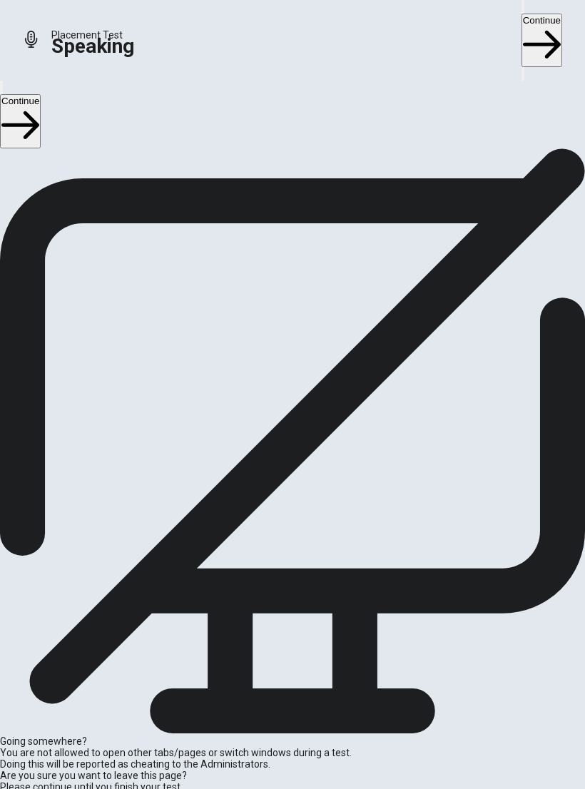
click at [41, 121] on button "Continue" at bounding box center [20, 120] width 41 height 53
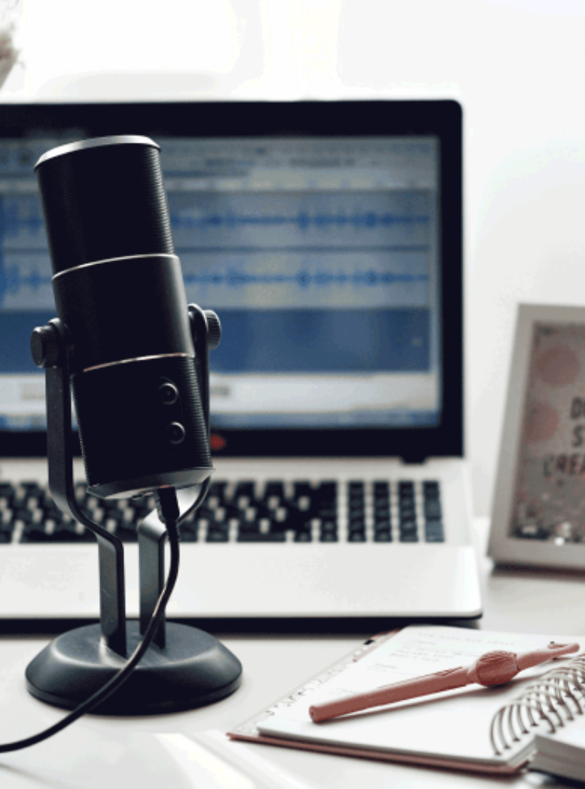
scroll to position [120, 0]
click at [41, 118] on button "Continue" at bounding box center [20, 120] width 41 height 53
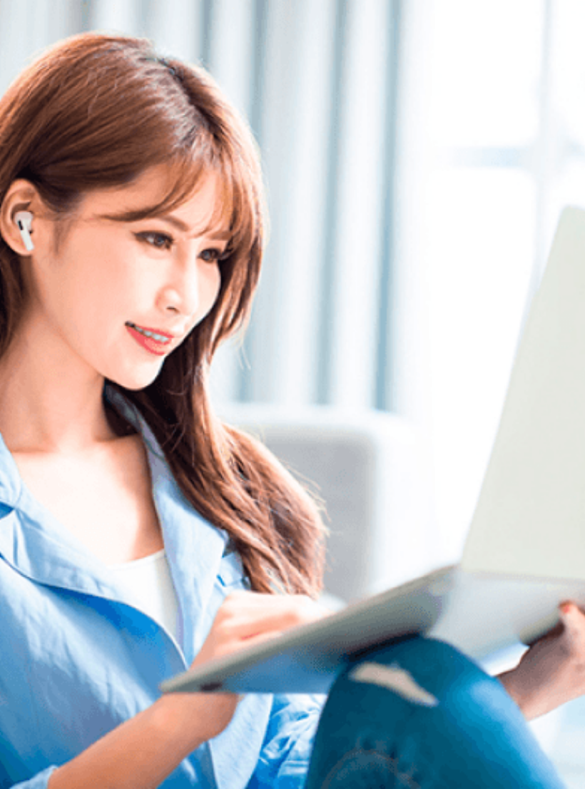
scroll to position [0, 0]
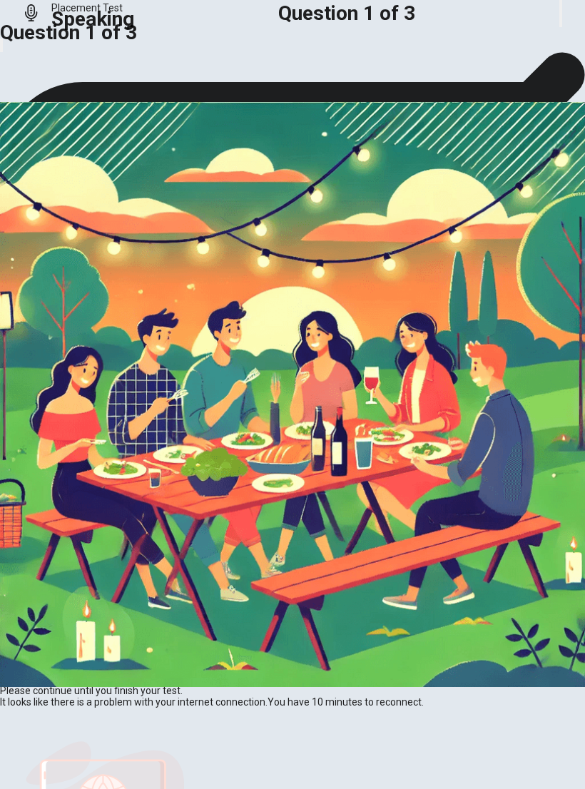
click at [350, 332] on img at bounding box center [292, 394] width 585 height 789
click at [314, 286] on img at bounding box center [292, 394] width 585 height 789
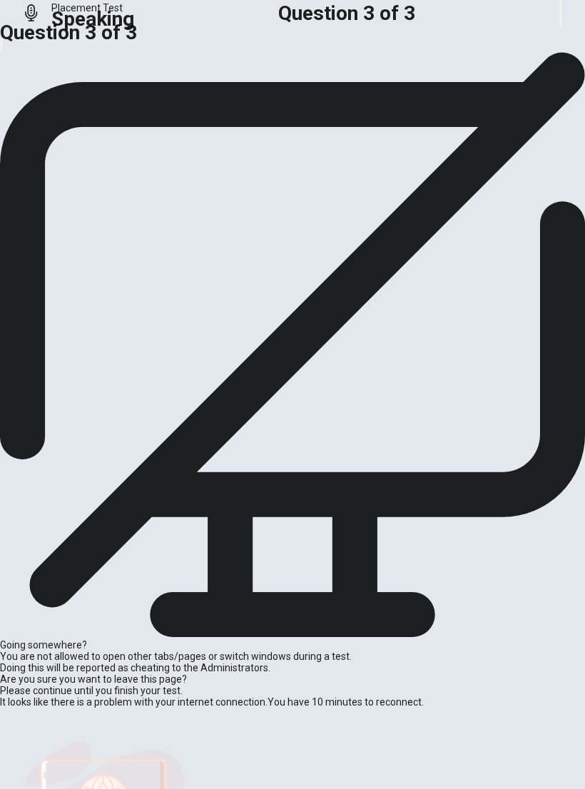
scroll to position [61, 0]
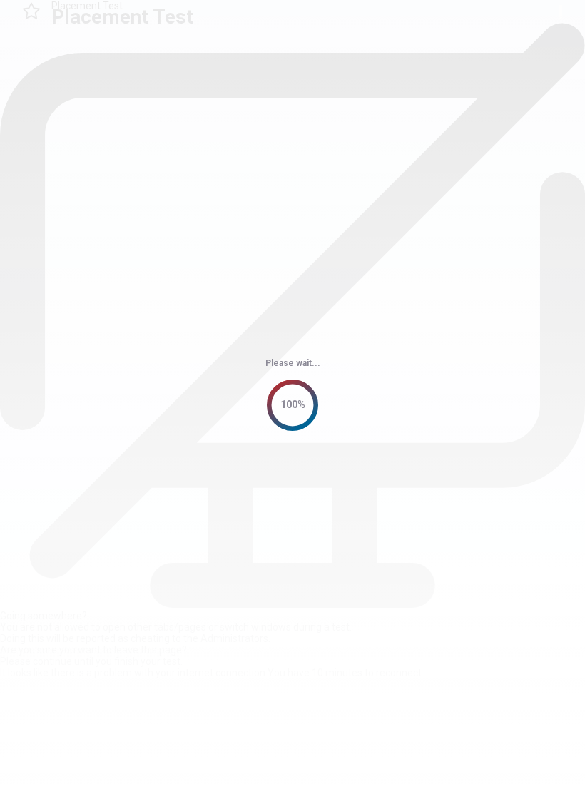
scroll to position [0, 0]
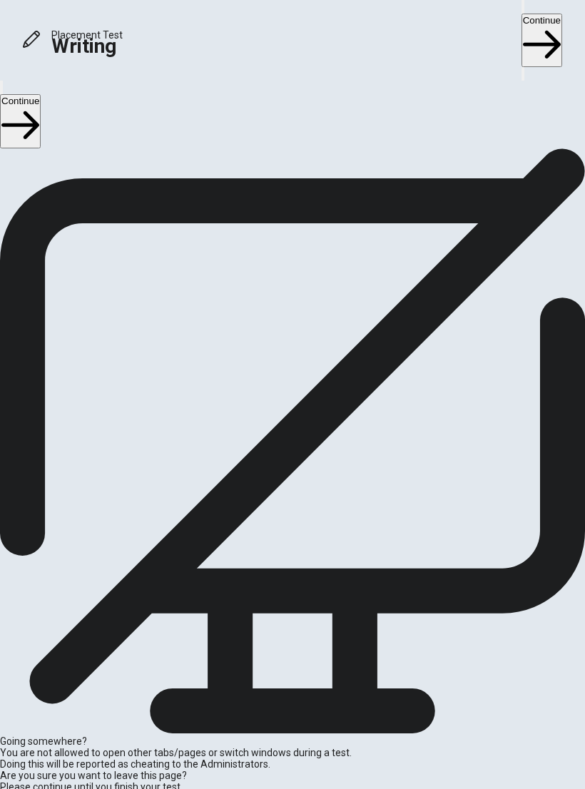
click at [41, 118] on button "Continue" at bounding box center [20, 120] width 41 height 53
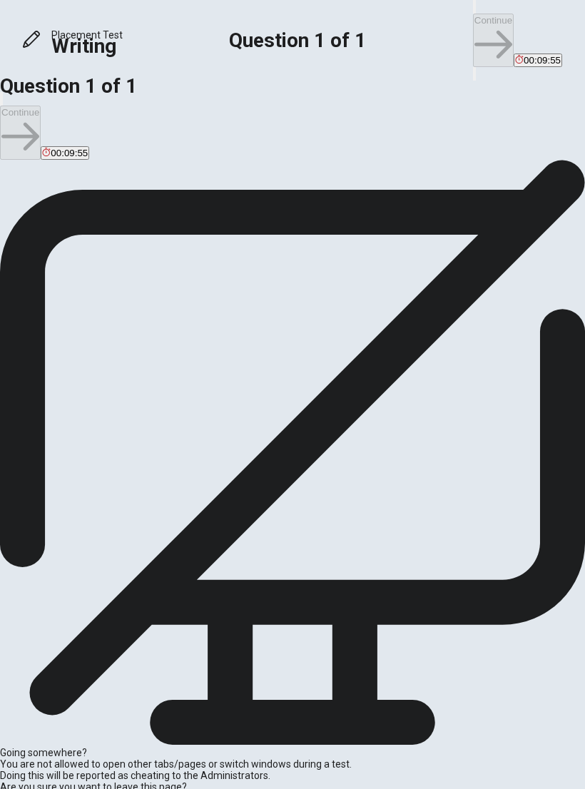
scroll to position [11, 0]
click at [9, 158] on input "checkbox" at bounding box center [4, 153] width 9 height 9
checkbox input "true"
click at [116, 307] on textarea at bounding box center [58, 324] width 116 height 214
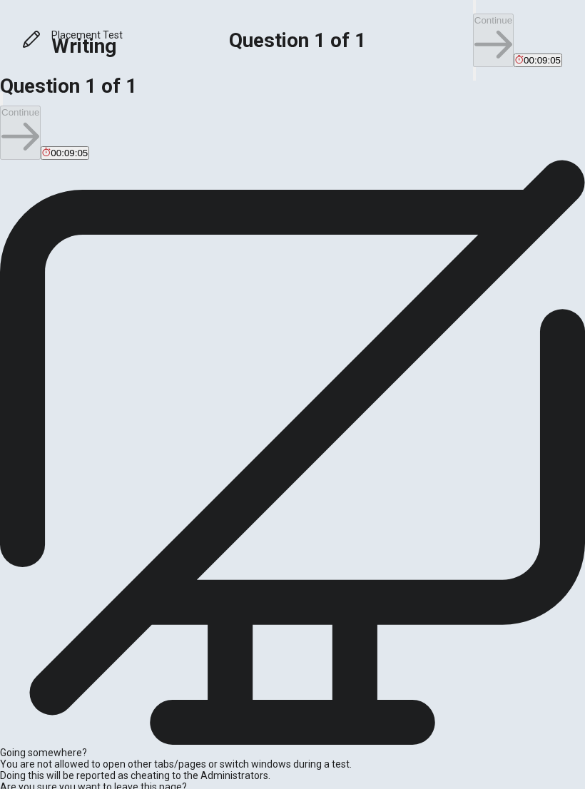
type textarea "O"
type textarea "x"
type textarea "On"
type textarea "x"
type textarea "One"
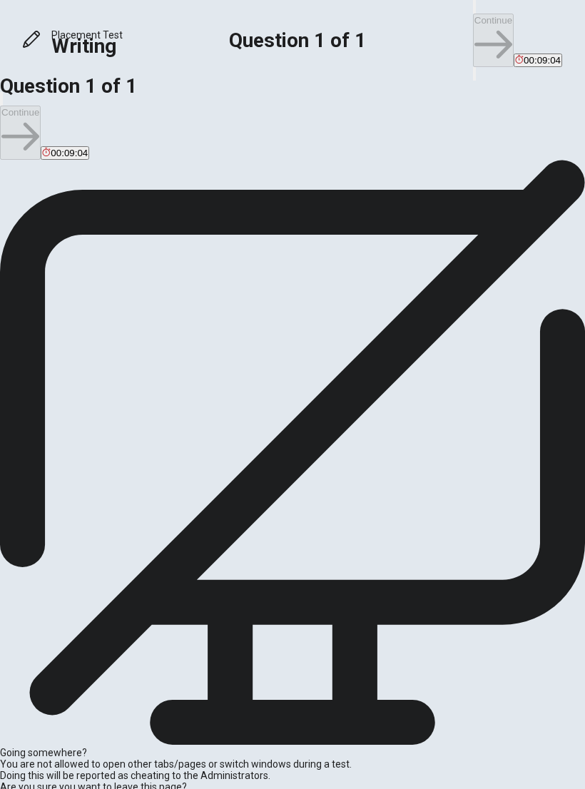
type textarea "x"
type textarea "One"
type textarea "x"
type textarea "One e"
type textarea "x"
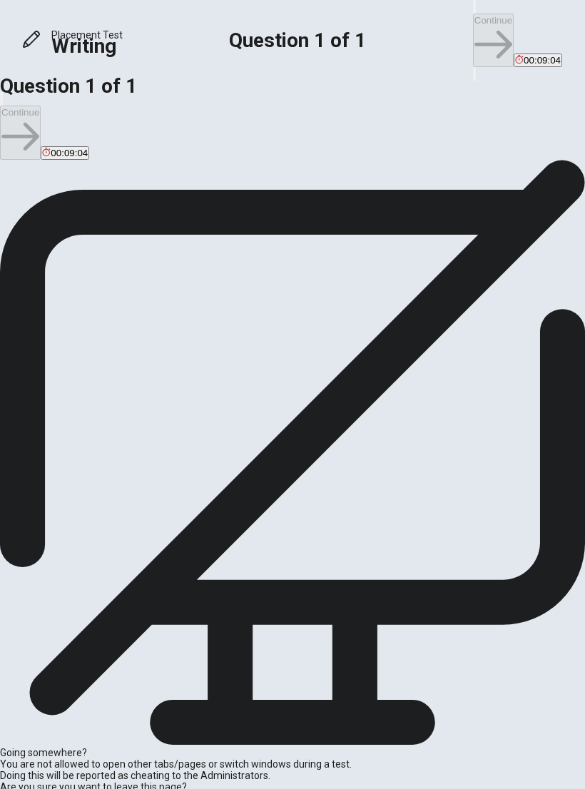
type textarea "One ex"
type textarea "x"
type textarea "One exp"
type textarea "x"
type textarea "One expe"
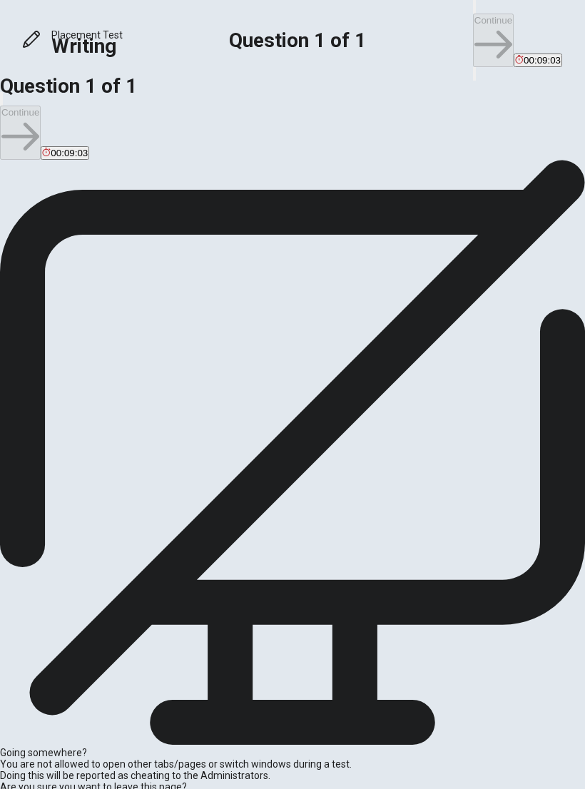
type textarea "x"
type textarea "One exper"
type textarea "x"
type textarea "One experi"
type textarea "x"
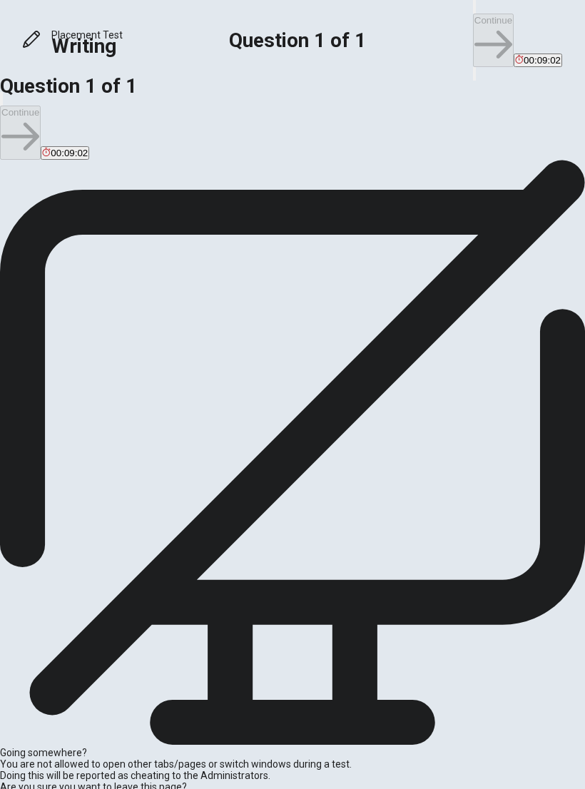
type textarea "One experie"
type textarea "x"
type textarea "One experiem"
type textarea "x"
type textarea "One experiemc"
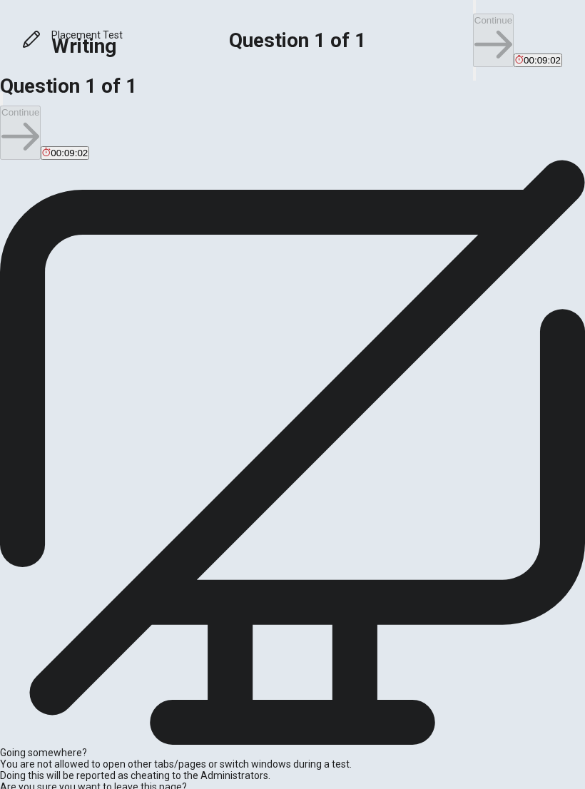
type textarea "x"
type textarea "One experiemce"
type textarea "x"
type textarea "One experiemce"
type textarea "x"
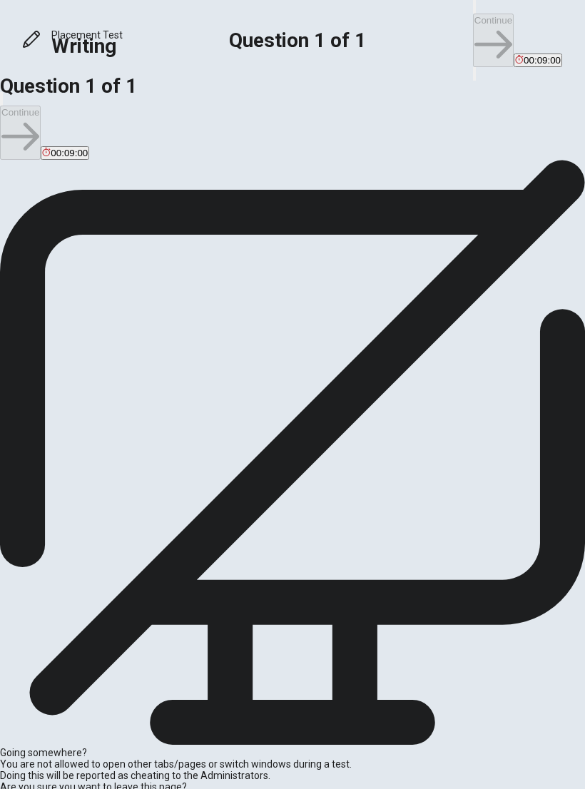
type textarea "One experiemce"
type textarea "x"
type textarea "One experiemc"
type textarea "x"
type textarea "One experiem"
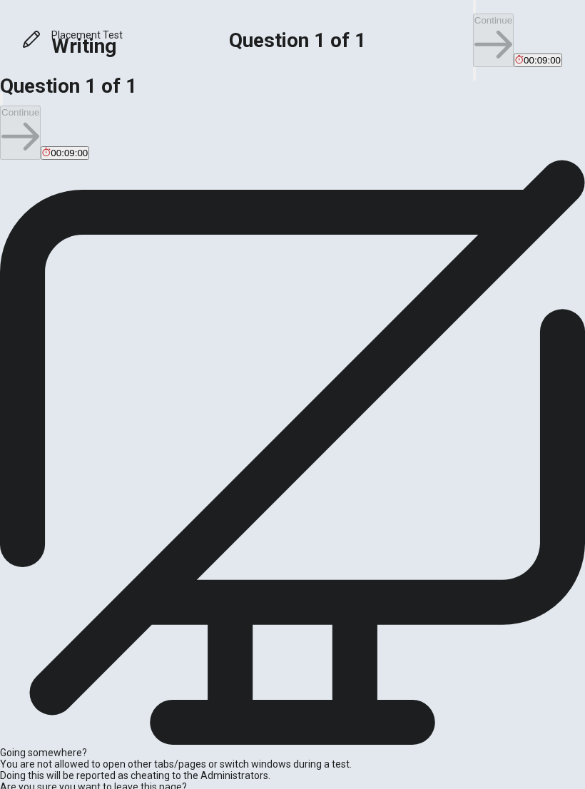
type textarea "x"
type textarea "One experie"
type textarea "x"
type textarea "One experien"
type textarea "x"
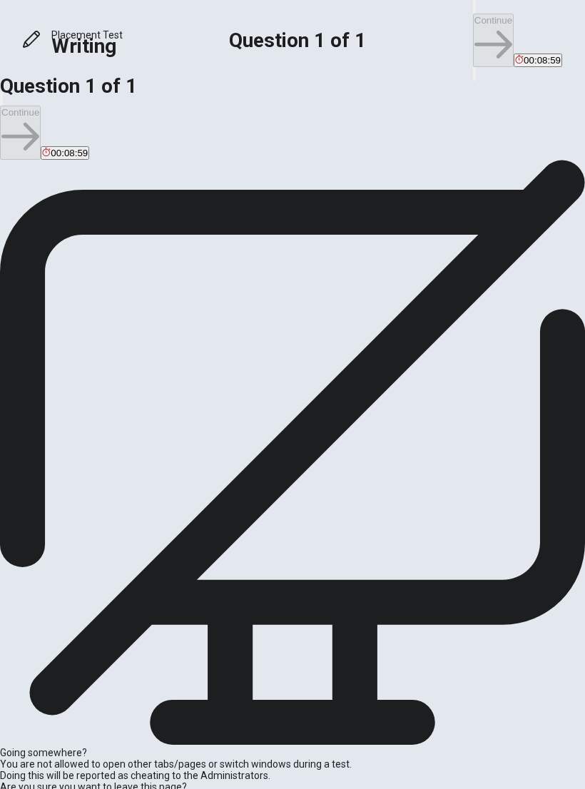
type textarea "One experienc"
type textarea "x"
type textarea "One experience"
type textarea "x"
type textarea "One experience"
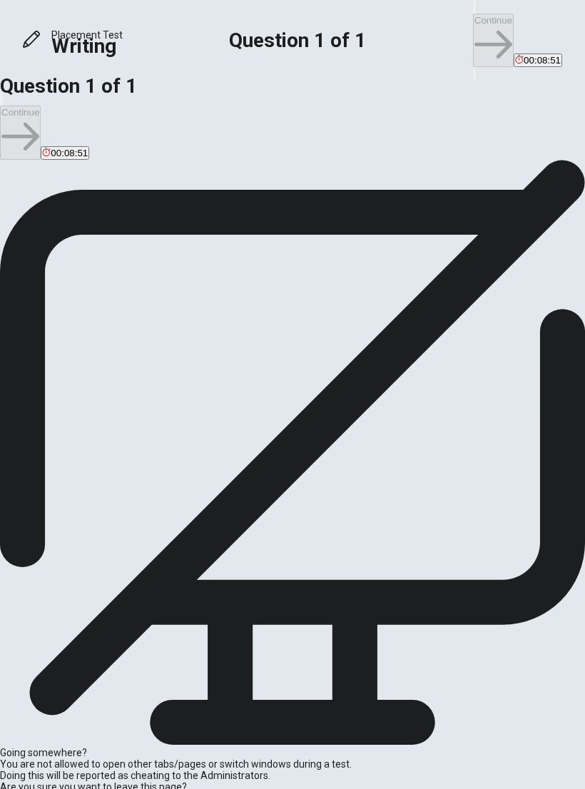
type textarea "x"
type textarea "One experience t"
type textarea "x"
type textarea "One experience th"
type textarea "x"
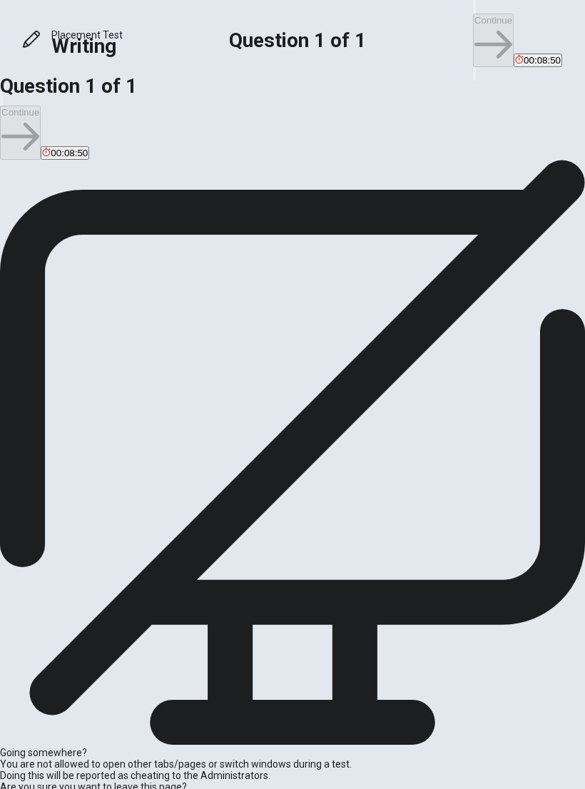
type textarea "One experience tha"
type textarea "x"
type textarea "One experience that"
type textarea "x"
type textarea "One experience that"
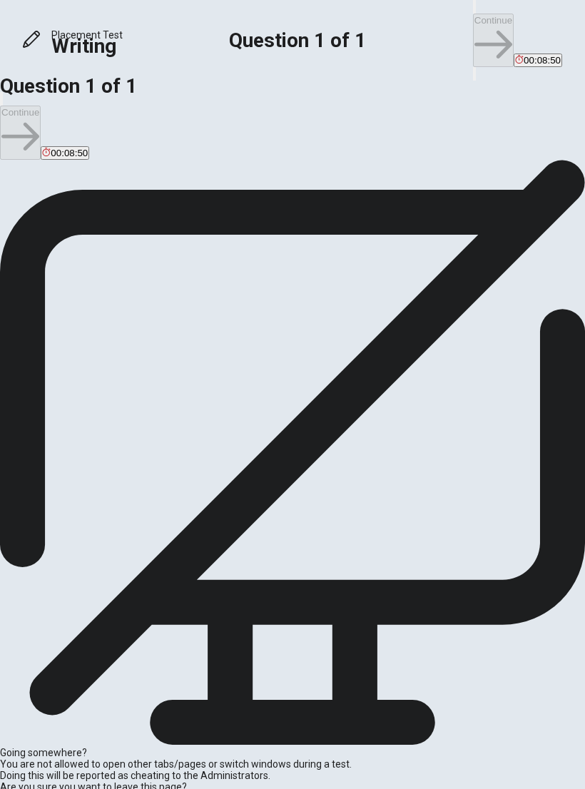
type textarea "x"
type textarea "One experience that t"
type textarea "x"
type textarea "One experience that te"
type textarea "x"
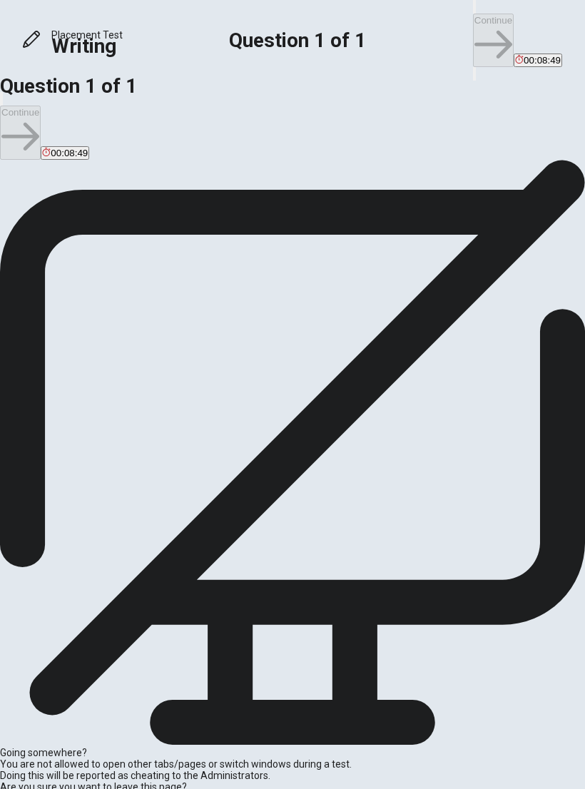
type textarea "One experience that tea"
type textarea "x"
type textarea "One experience that teal"
type textarea "x"
type textarea "One experience that [PERSON_NAME]"
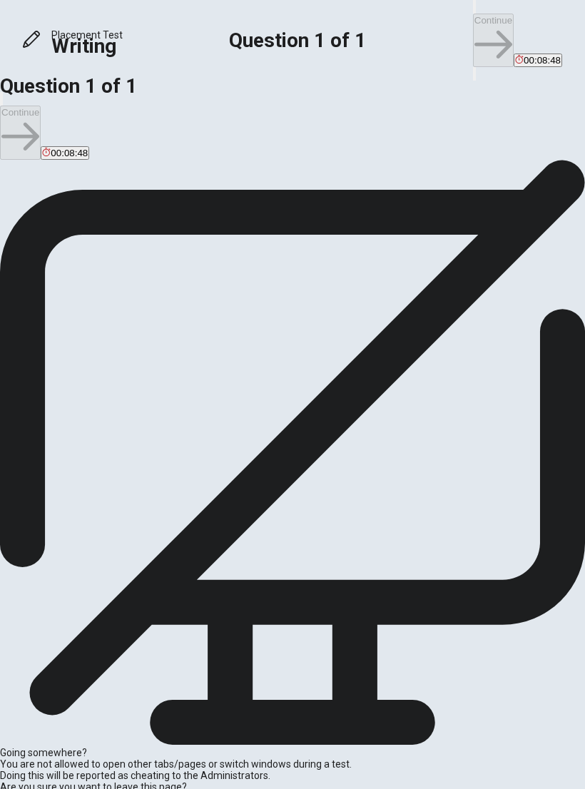
type textarea "x"
type textarea "One experience that teally"
type textarea "x"
type textarea "One experience that teally"
type textarea "x"
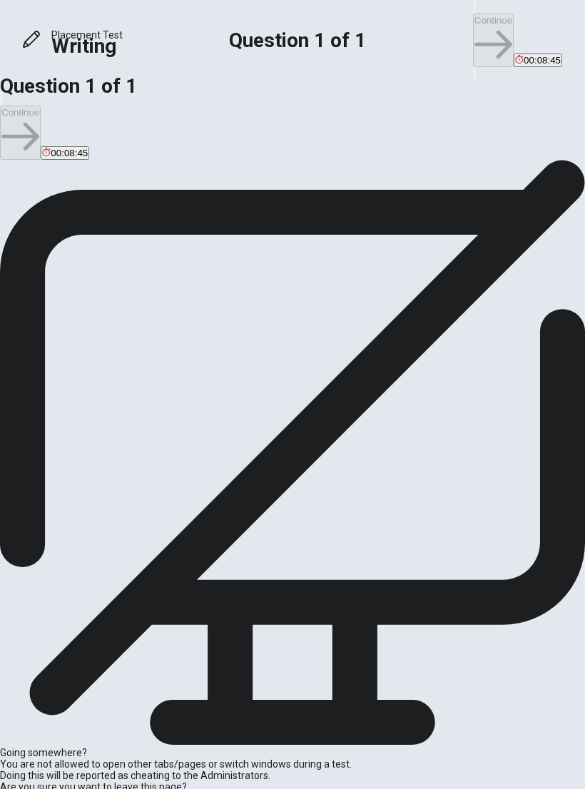
type textarea "One experience that teally"
type textarea "x"
type textarea "One experience that [PERSON_NAME]"
type textarea "x"
type textarea "One experience that teal"
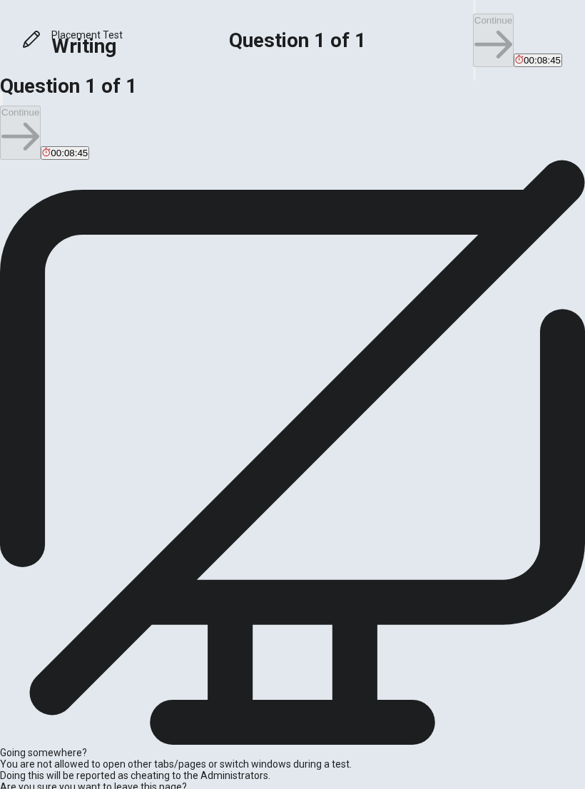
type textarea "x"
type textarea "One experience that tea"
type textarea "x"
type textarea "One experience that te"
type textarea "x"
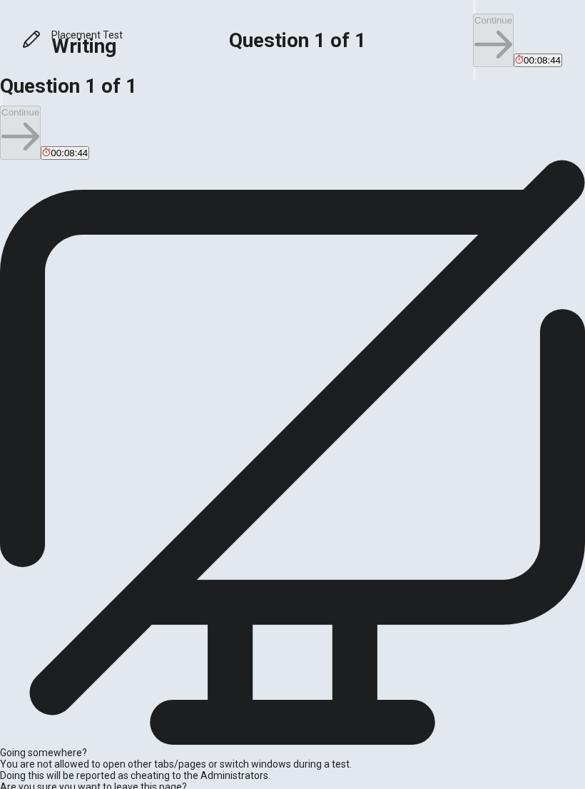
type textarea "One experience that t"
type textarea "x"
type textarea "One experience that"
type textarea "x"
type textarea "One experience that r"
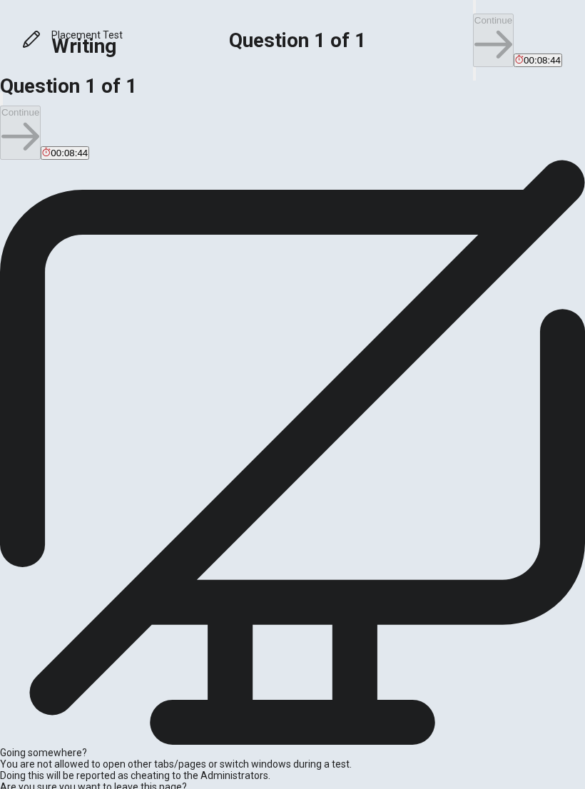
type textarea "x"
type textarea "One experience that re"
type textarea "x"
type textarea "One experience that rea"
type textarea "x"
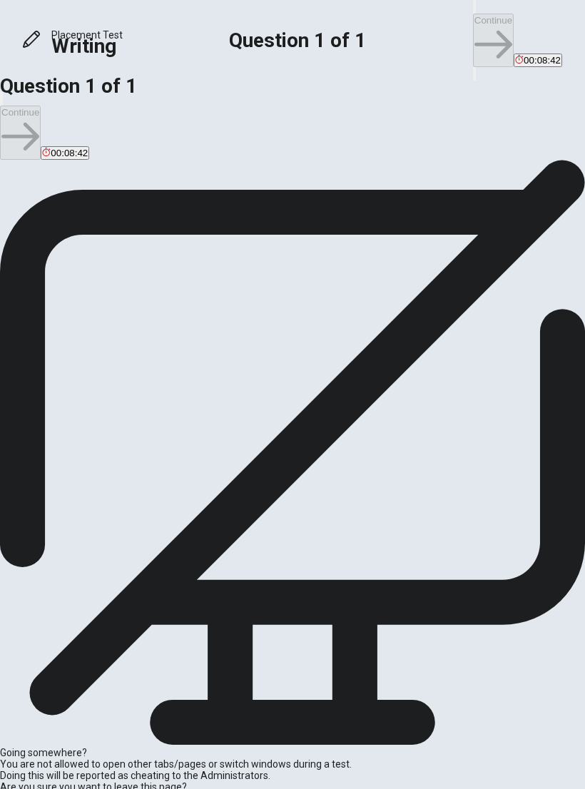
type textarea "One experience that real"
type textarea "x"
type textarea "One experience that reall"
type textarea "x"
type textarea "One experience that really"
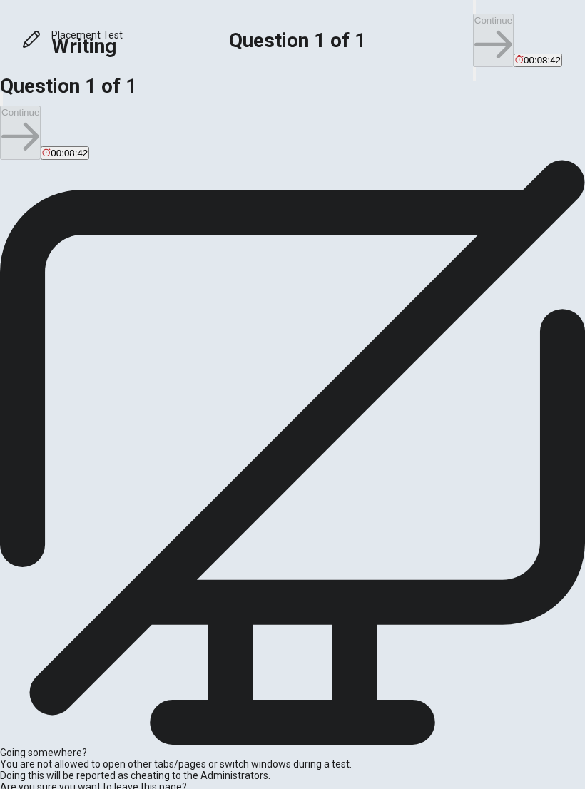
type textarea "x"
type textarea "One experience that really"
type textarea "x"
type textarea "One experience that really h"
type textarea "x"
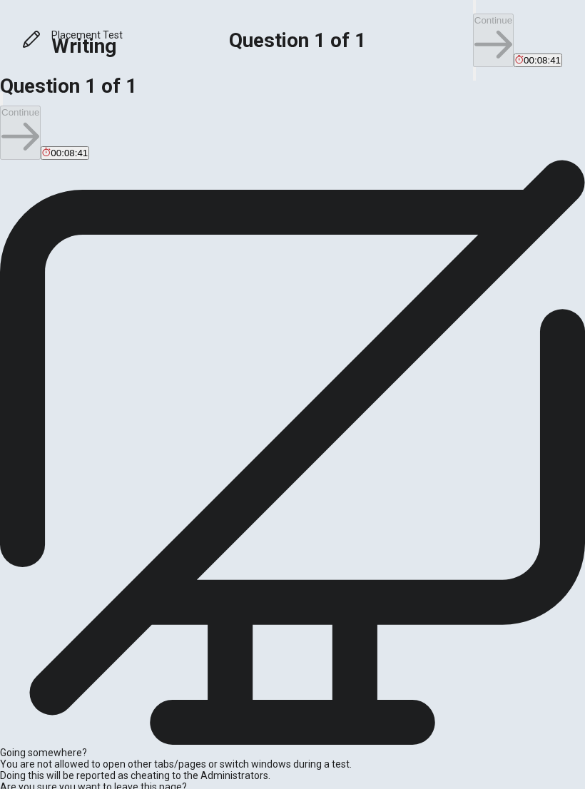
type textarea "One experience that really he"
type textarea "x"
type textarea "One experience that really hel"
type textarea "x"
type textarea "One experience that really help"
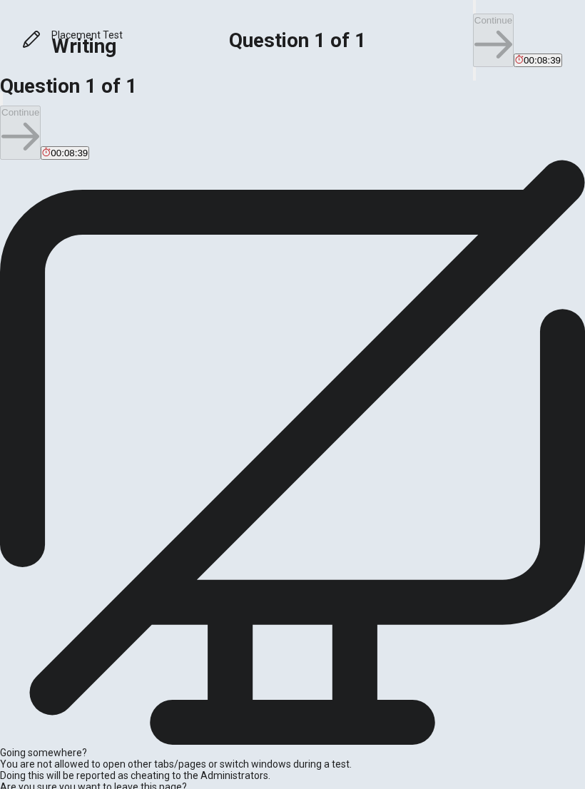
type textarea "x"
type textarea "One experience that really helpe"
type textarea "x"
type textarea "One experience that really helped"
type textarea "x"
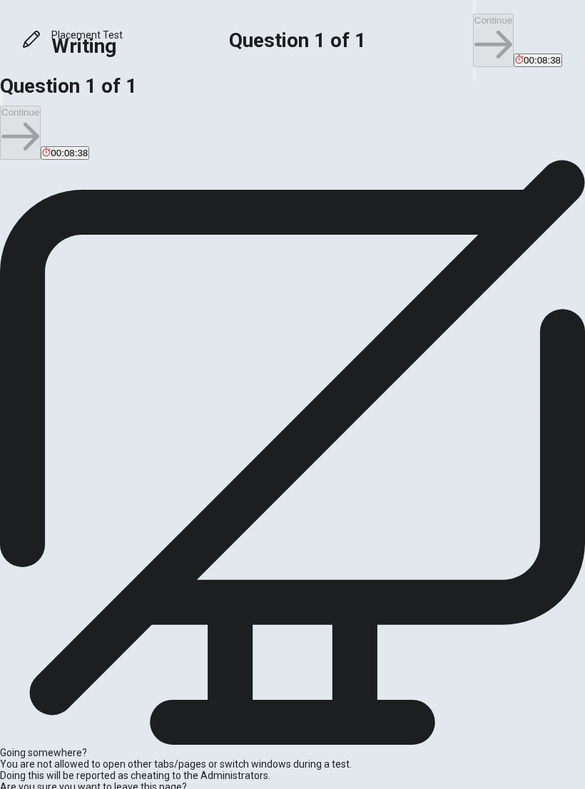
type textarea "One experience that really helped"
type textarea "x"
type textarea "One experience that really helped m"
type textarea "x"
type textarea "One experience that really helped me"
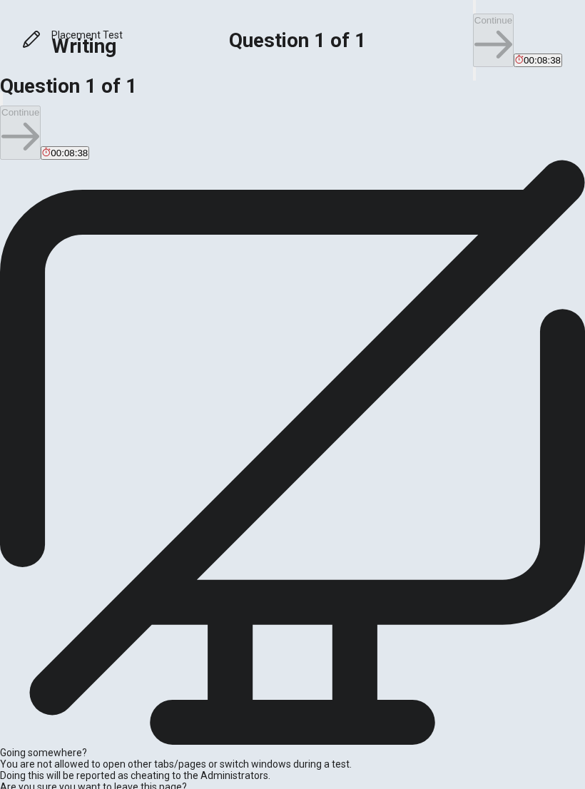
type textarea "x"
type textarea "One experience that really helped me"
type textarea "x"
type textarea "One experience that really helped me d"
type textarea "x"
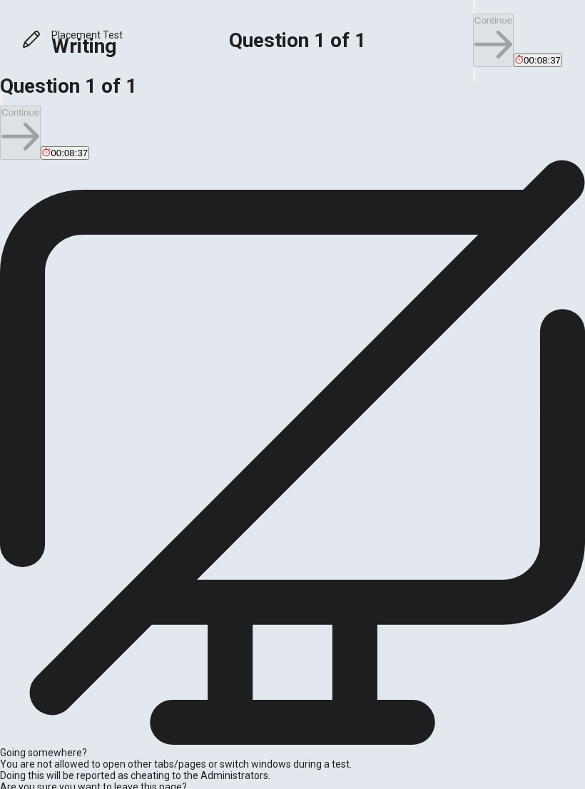
type textarea "One experience that really helped me de"
type textarea "x"
type textarea "One experience that really helped me dev"
type textarea "x"
type textarea "One experience that really helped me deve"
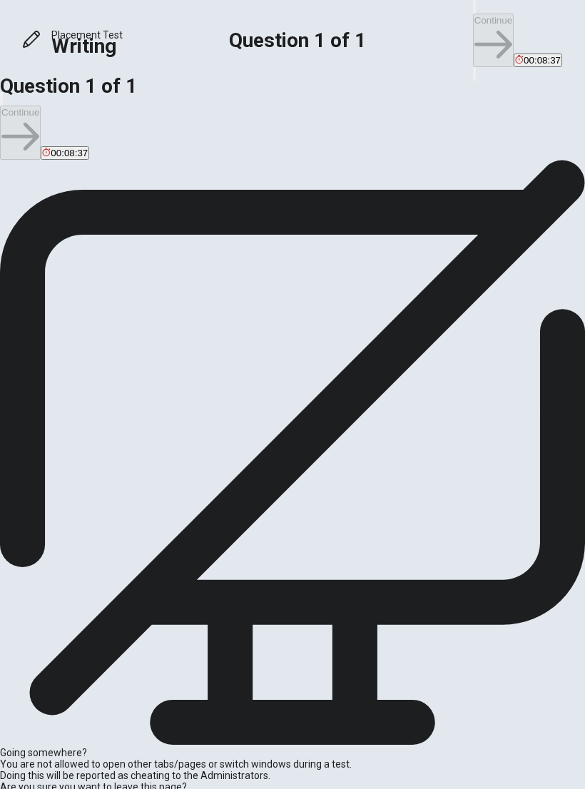
type textarea "x"
type textarea "One experience that really helped me devel"
type textarea "x"
type textarea "One experience that really helped me develo"
type textarea "x"
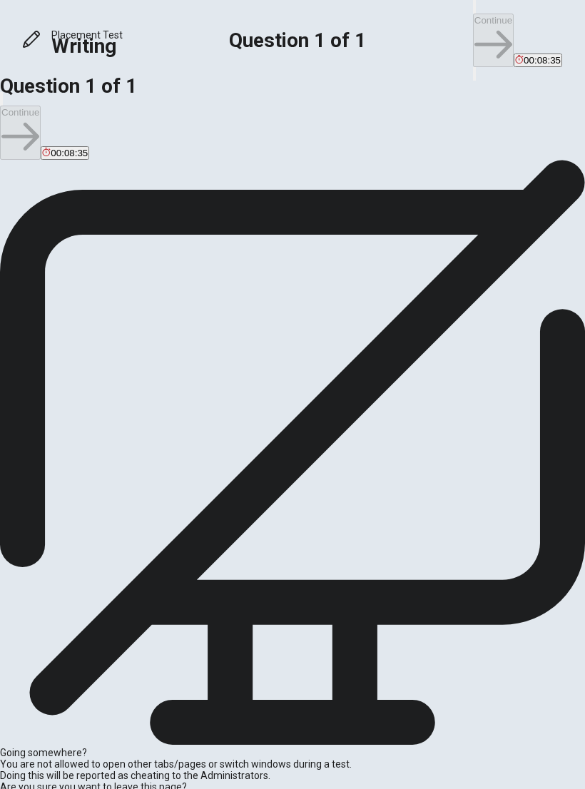
type textarea "One experience that really helped me develop"
type textarea "x"
type textarea "One experience that really helped me develop"
type textarea "x"
type textarea "One experience that really helped me develop a"
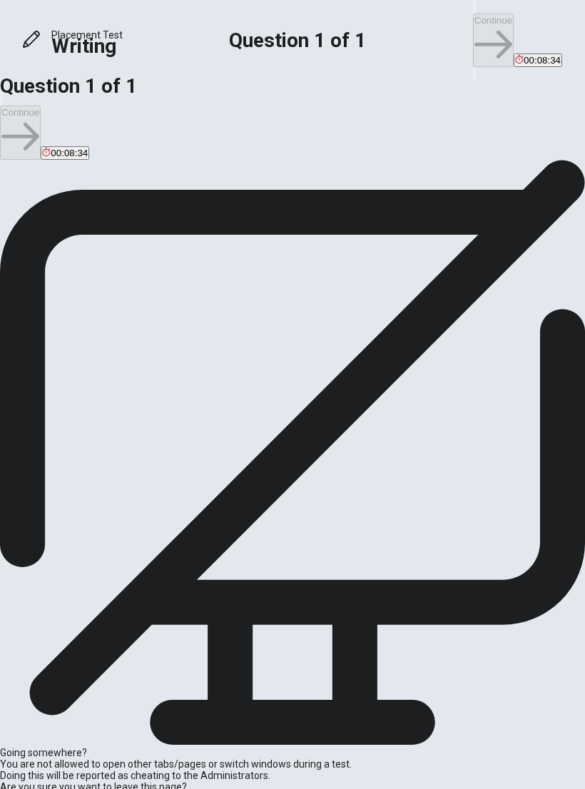
type textarea "x"
type textarea "One experience that really helped me develop a"
type textarea "x"
type textarea "One experience that really helped me develop a n"
type textarea "x"
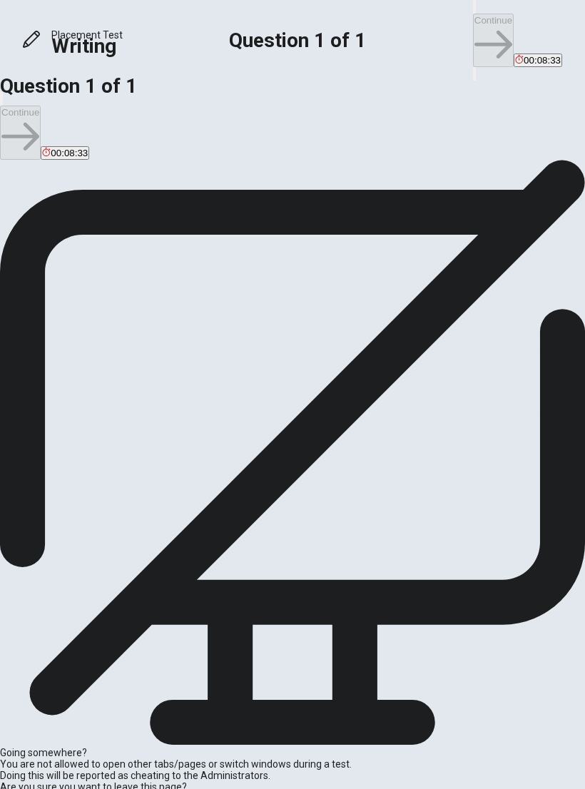
type textarea "One experience that really helped me develop a ne"
type textarea "x"
type textarea "One experience that really helped me develop a new"
type textarea "x"
type textarea "One experience that really helped me develop a new"
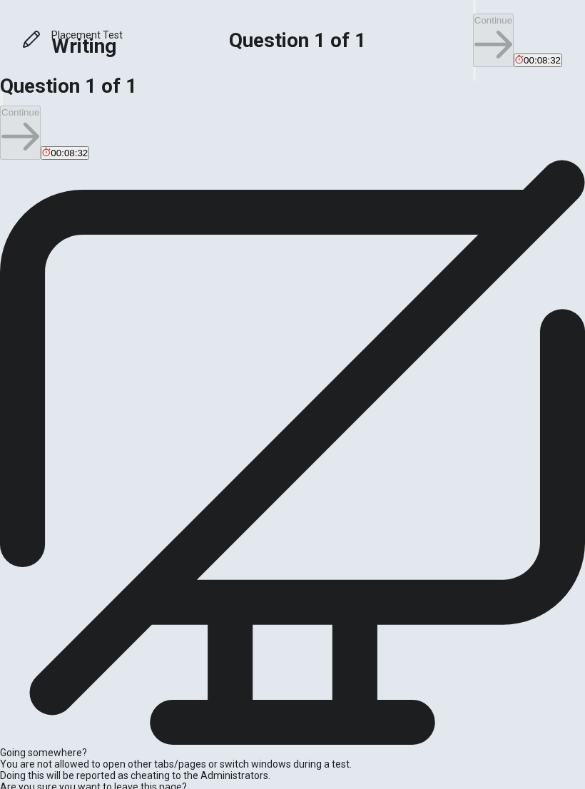
type textarea "x"
type textarea "One experience that really helped me develop a new s"
type textarea "x"
type textarea "One experience that really helped me develop a new sk"
type textarea "x"
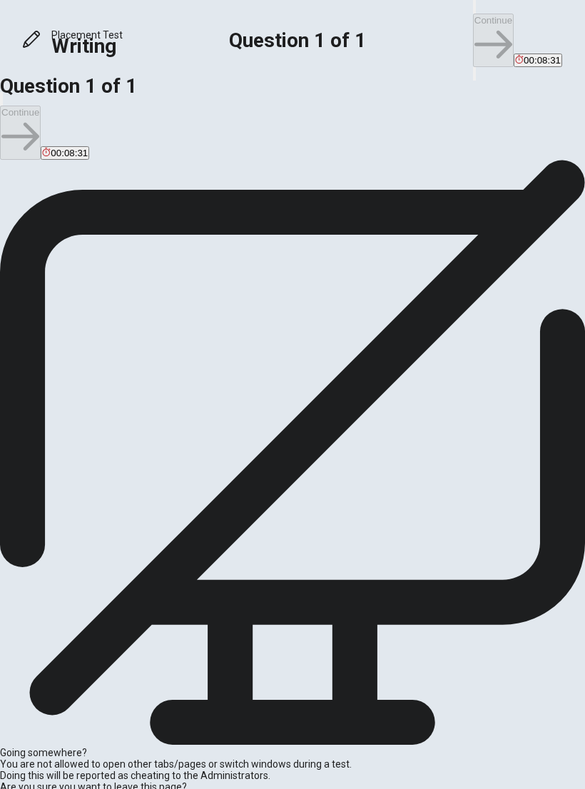
type textarea "One experience that really helped me develop a new ski"
type textarea "x"
type textarea "One experience that really helped me develop a new skil"
type textarea "x"
type textarea "One experience that really helped me develop a new skill"
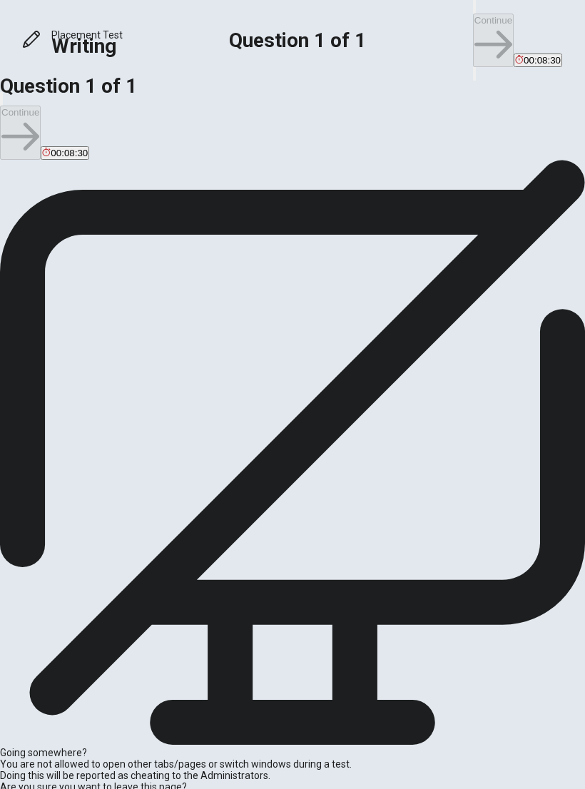
type textarea "x"
type textarea "One experience that really helped me develop a new skill"
type textarea "x"
type textarea "One experience that really helped me develop a new skill w"
type textarea "x"
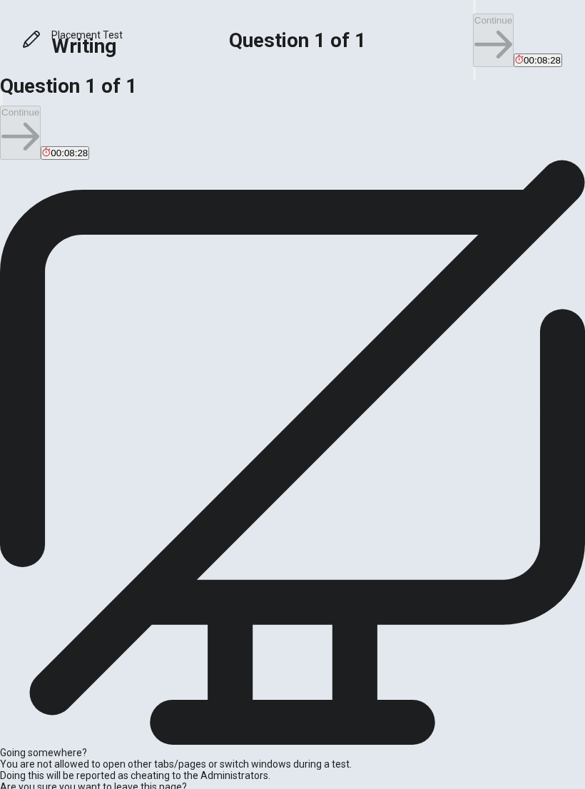
type textarea "One experience that really helped me develop a new skill wa"
type textarea "x"
type textarea "One experience that really helped me develop a new skill was"
type textarea "x"
type textarea "One experience that really helped me develop a new skill was"
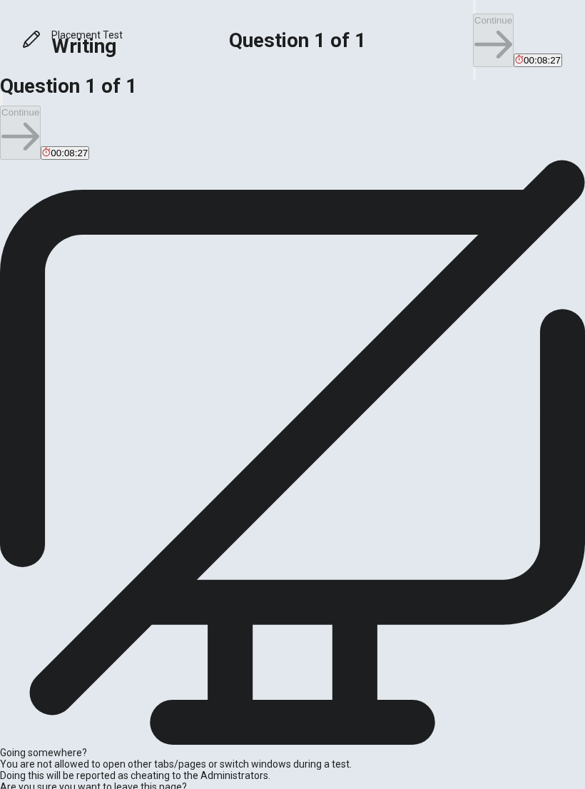
type textarea "x"
type textarea "One experience that really helped me develop a new skill was w"
type textarea "x"
type textarea "One experience that really helped me develop a new skill was wh"
type textarea "x"
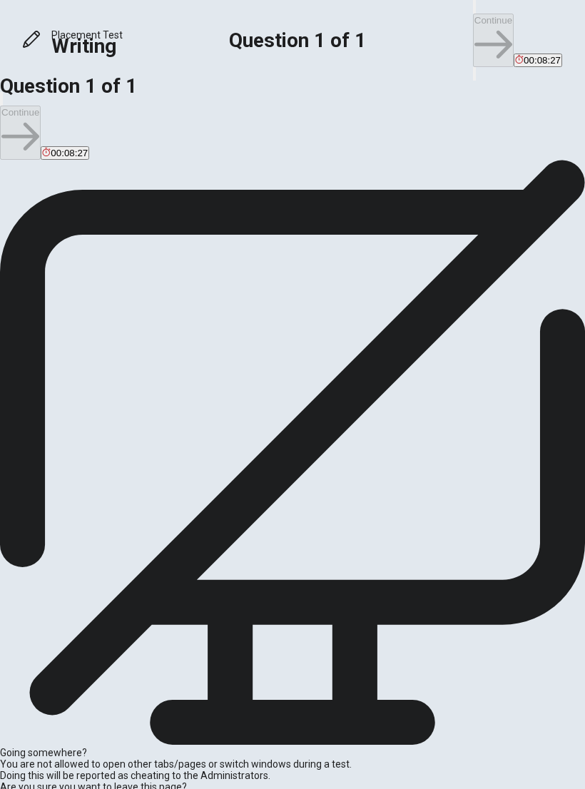
type textarea "One experience that really helped me develop a new skill was whe"
type textarea "x"
type textarea "One experience that really helped me develop a new skill was when"
type textarea "x"
type textarea "One experience that really helped me develop a new skill was when"
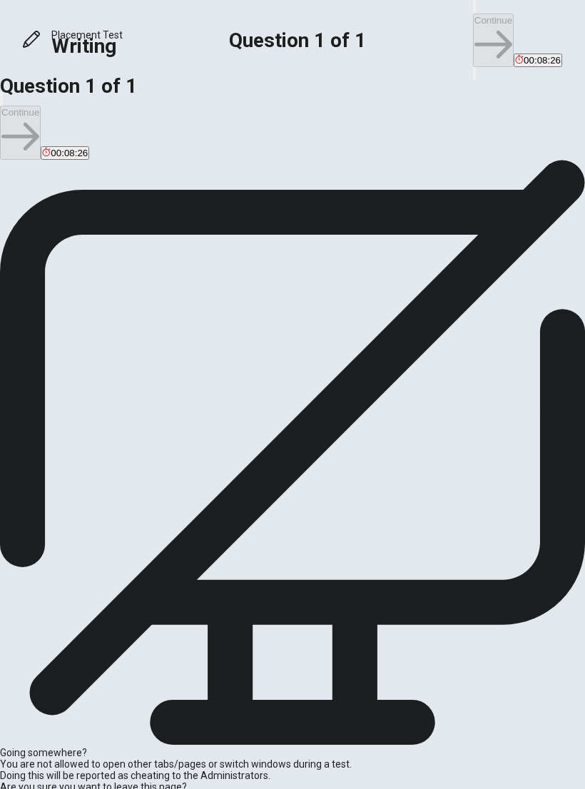
type textarea "x"
type textarea "One experience that really helped me develop a new skill was when i"
type textarea "x"
type textarea "One experience that really helped me develop a new skill was when i"
type textarea "x"
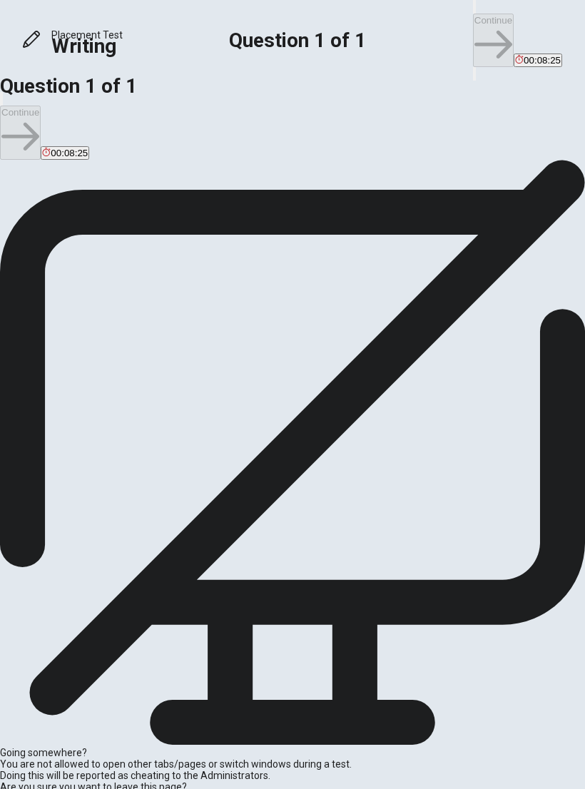
type textarea "One experience that really helped me develop a new skill was when i s"
type textarea "x"
type textarea "One experience that really helped me develop a new skill was when i sa"
type textarea "x"
type textarea "One experience that really helped me develop a new skill was when i s"
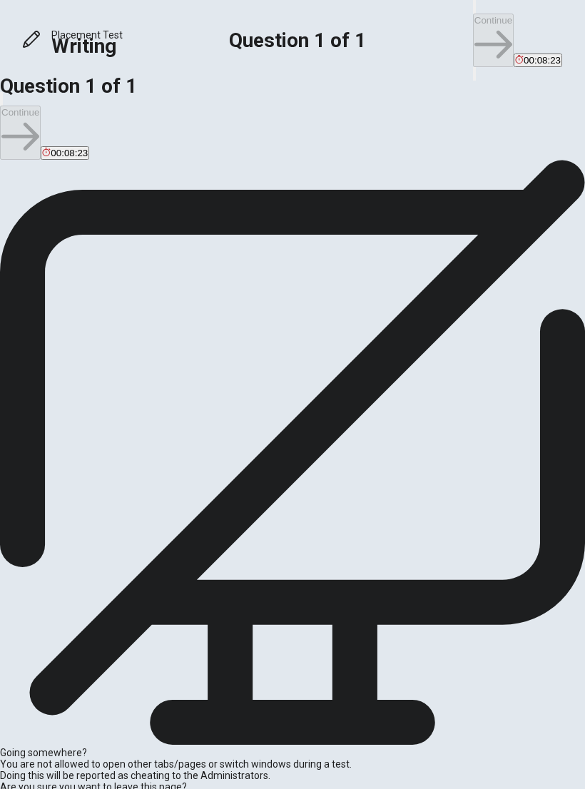
type textarea "x"
type textarea "One experience that really helped me develop a new skill was when i st"
type textarea "x"
type textarea "One experience that really helped me develop a new skill was when i sta"
type textarea "x"
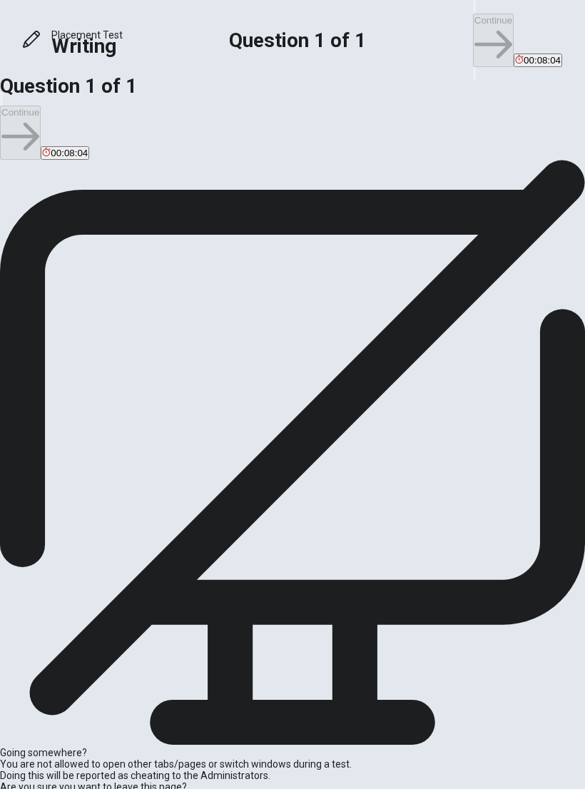
click at [116, 295] on textarea "One experience that really helped me develop a new skill was when i started dan…" at bounding box center [58, 324] width 116 height 214
click at [116, 297] on textarea "One experience that really helped me develop a new skill was when i started dan…" at bounding box center [58, 324] width 116 height 214
click at [116, 305] on textarea "One experience that really helped me develop a new skill was when i started dan…" at bounding box center [58, 324] width 116 height 214
click at [116, 322] on textarea "One experience that really helped me develop a new skill was when i started dan…" at bounding box center [58, 324] width 116 height 214
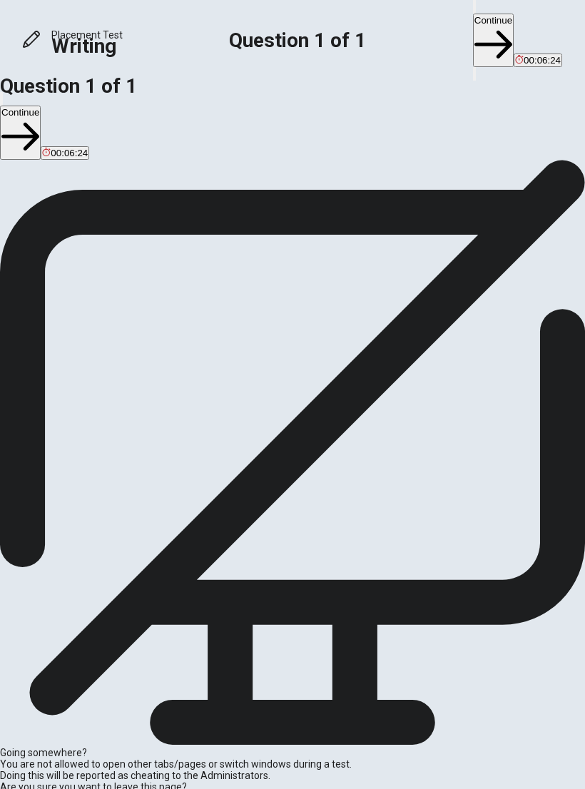
click at [116, 312] on textarea "One experience that really helped me develop a new skill was when i started dan…" at bounding box center [58, 324] width 116 height 214
click at [116, 312] on textarea "One experience that really helped me develop a new skill was when I started dan…" at bounding box center [58, 324] width 116 height 214
